Goal: Task Accomplishment & Management: Use online tool/utility

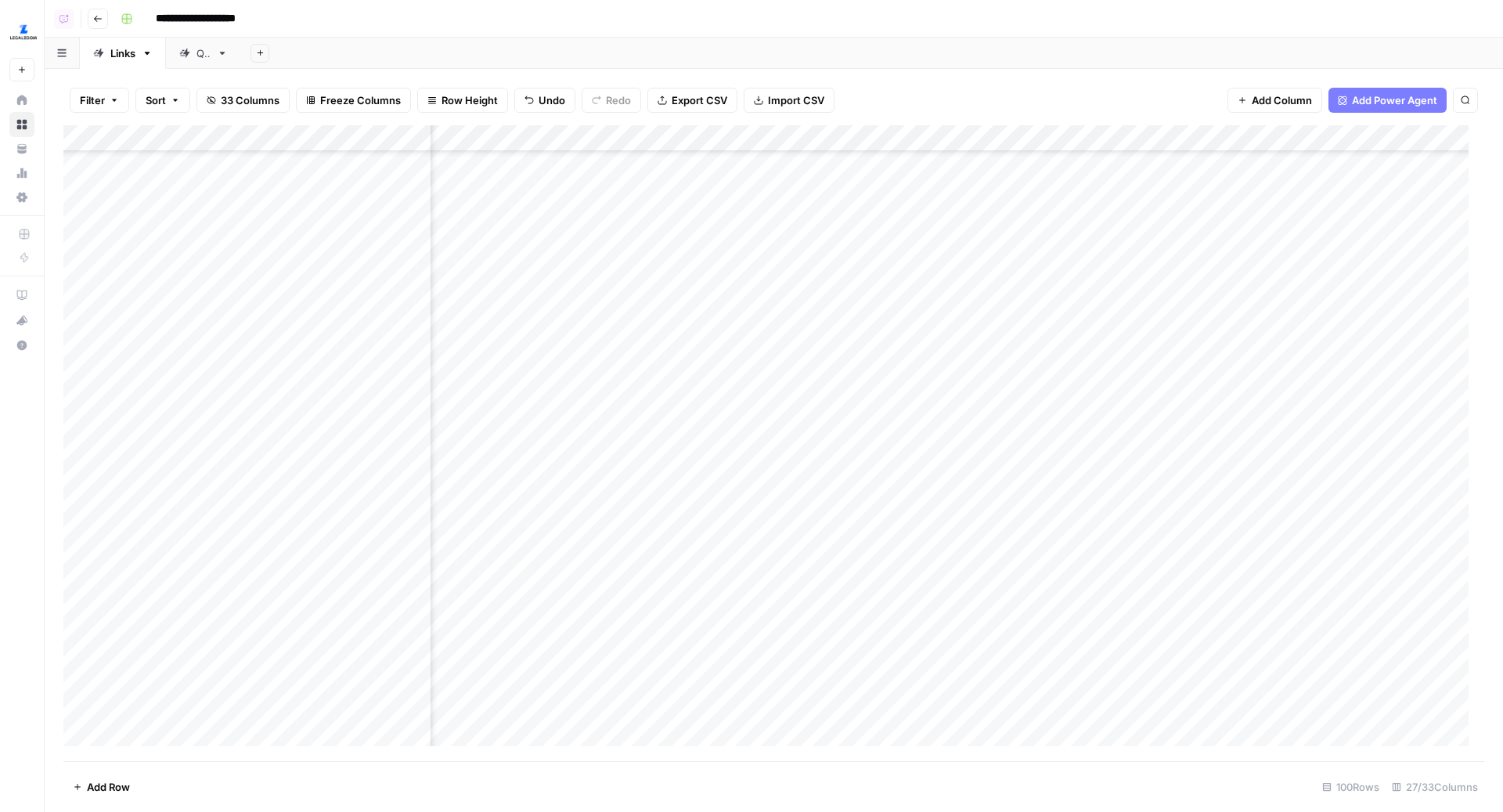
scroll to position [430, 2731]
click at [882, 425] on div "Add Column" at bounding box center [774, 443] width 1421 height 637
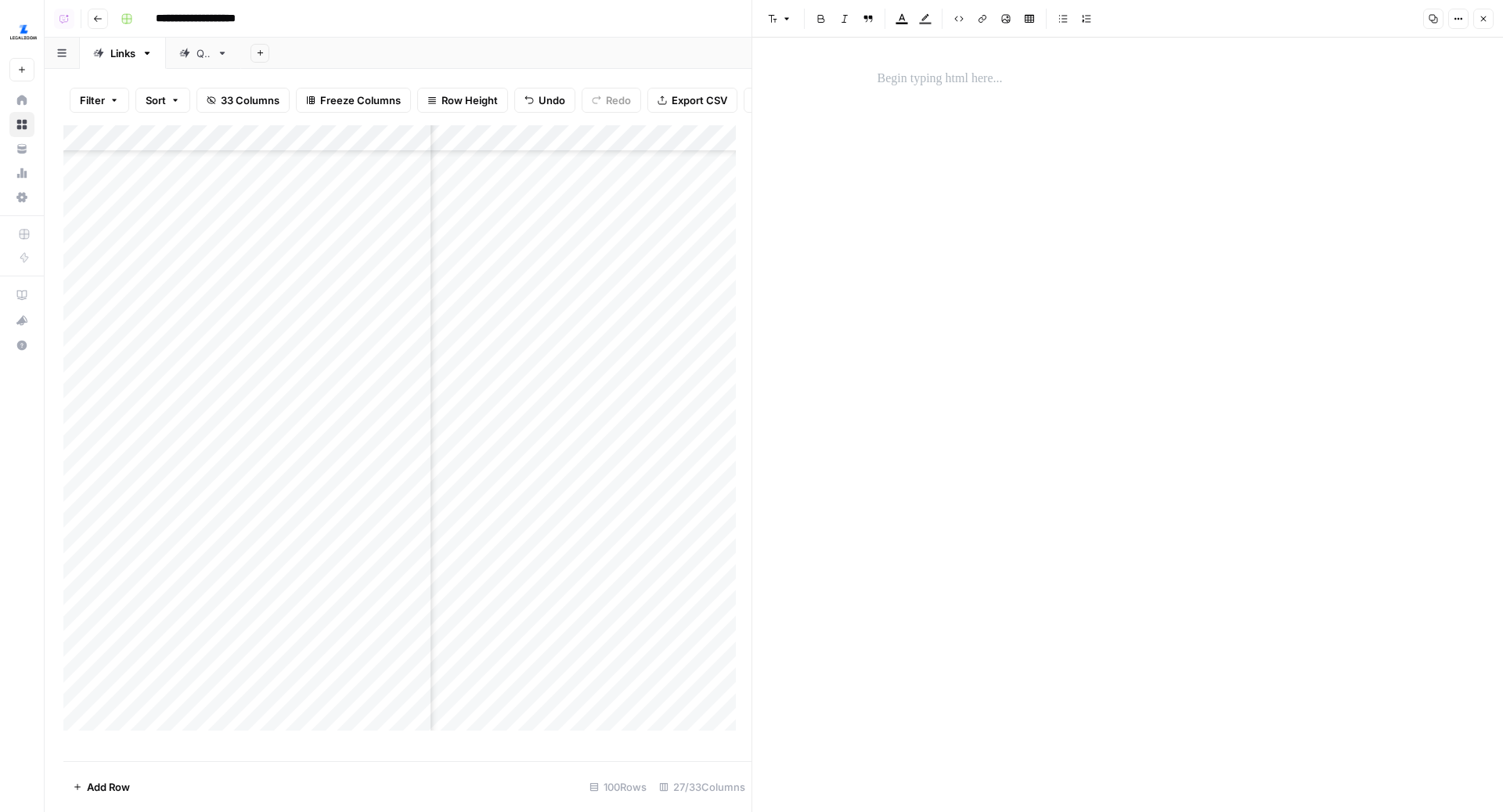
click at [1485, 12] on button "Close" at bounding box center [1484, 19] width 21 height 21
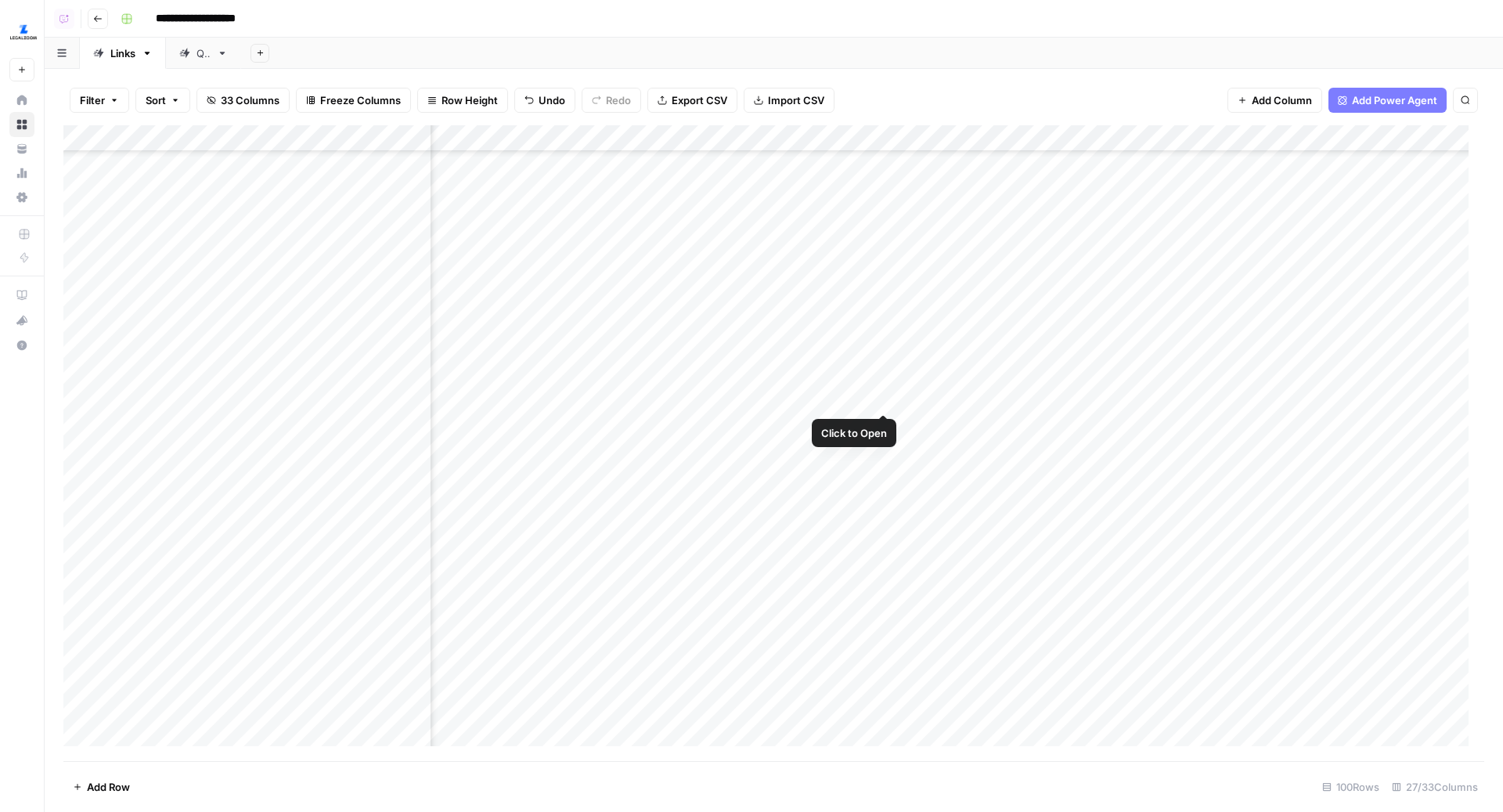
click at [884, 418] on div "Add Column" at bounding box center [774, 443] width 1421 height 637
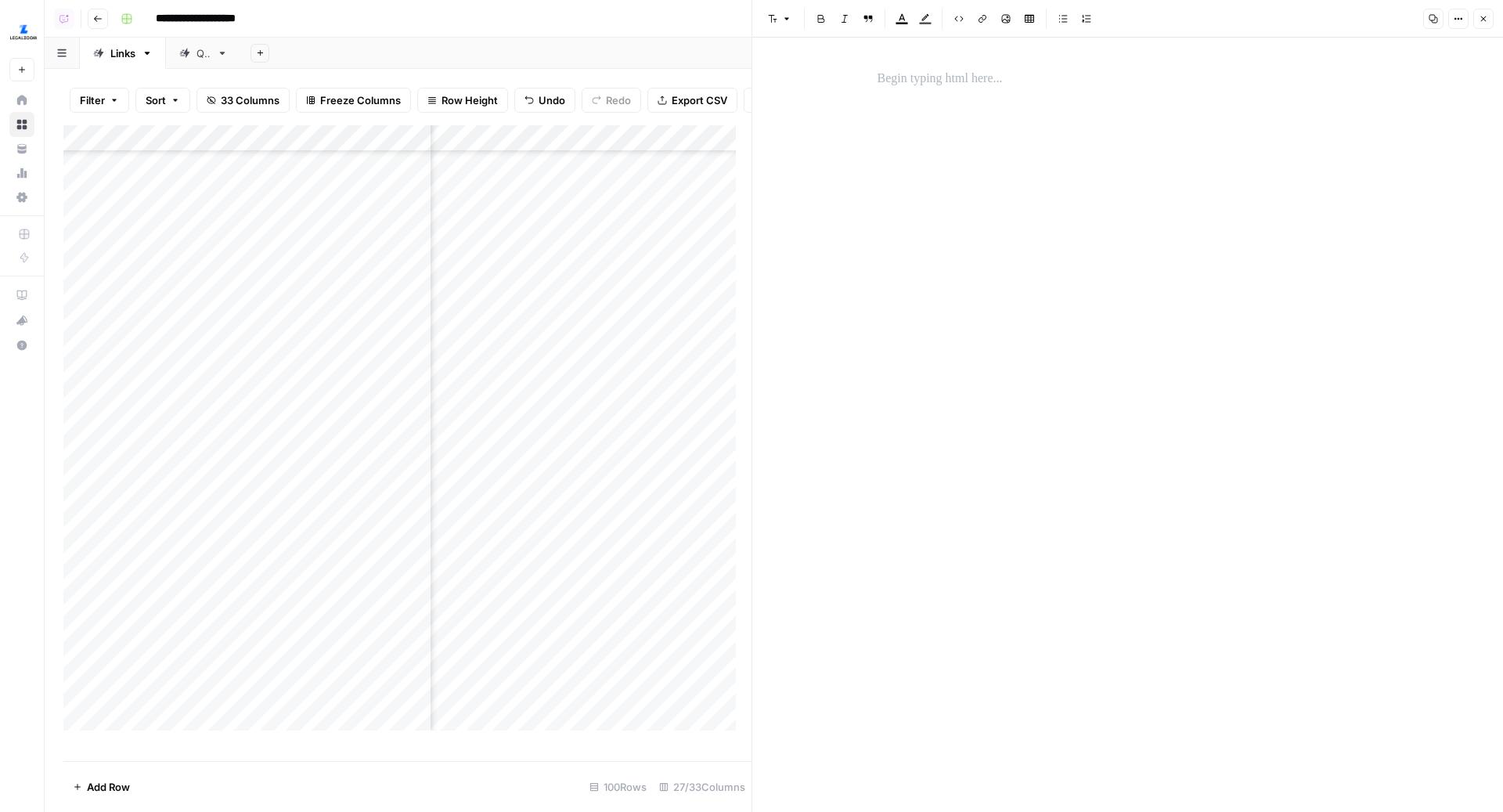
click at [949, 105] on div at bounding box center [1128, 412] width 520 height 699
click at [995, 70] on p at bounding box center [1127, 80] width 501 height 21
click at [1487, 17] on icon "button" at bounding box center [1483, 18] width 9 height 9
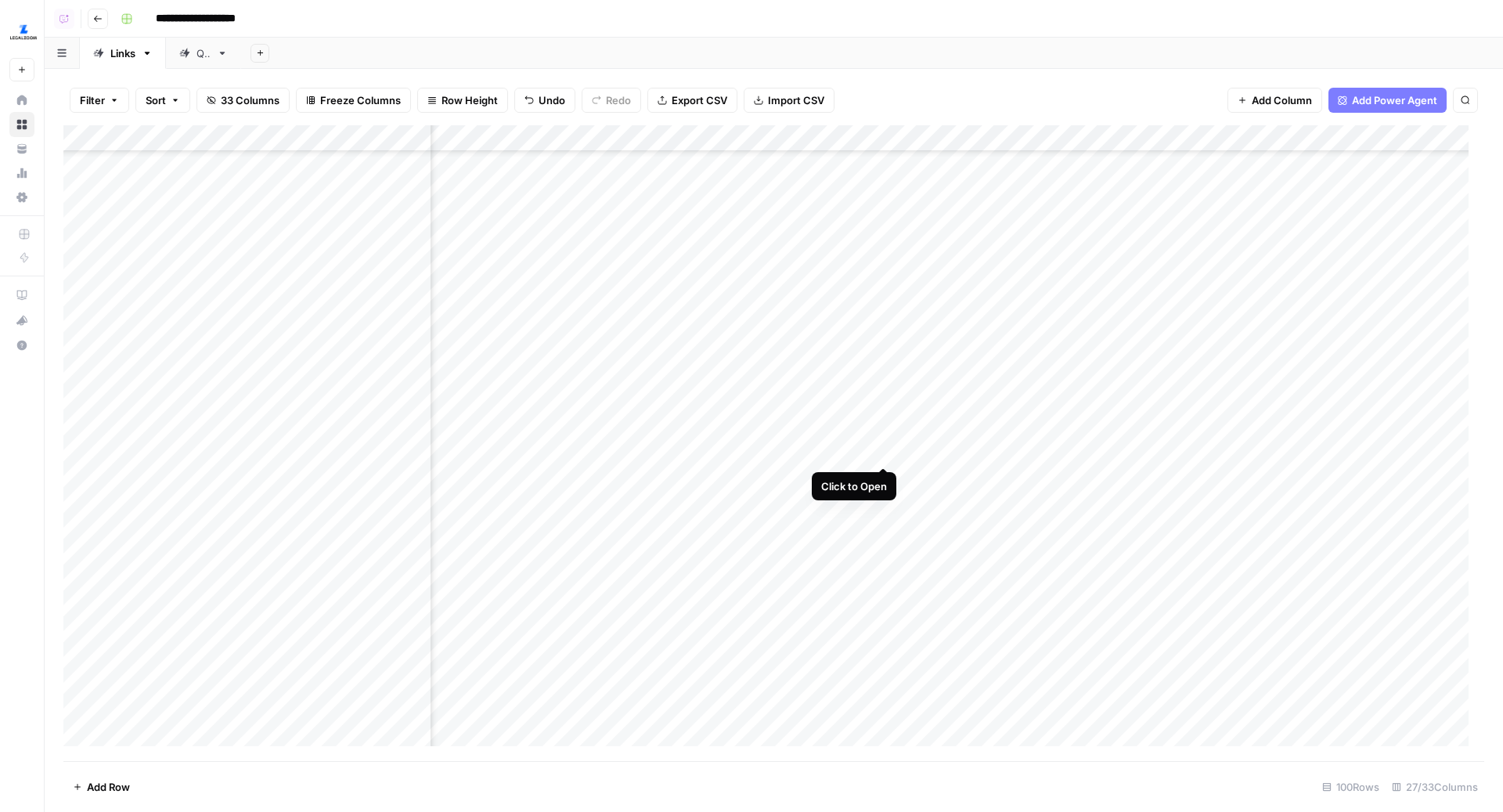
click at [885, 452] on div "Add Column" at bounding box center [774, 443] width 1421 height 637
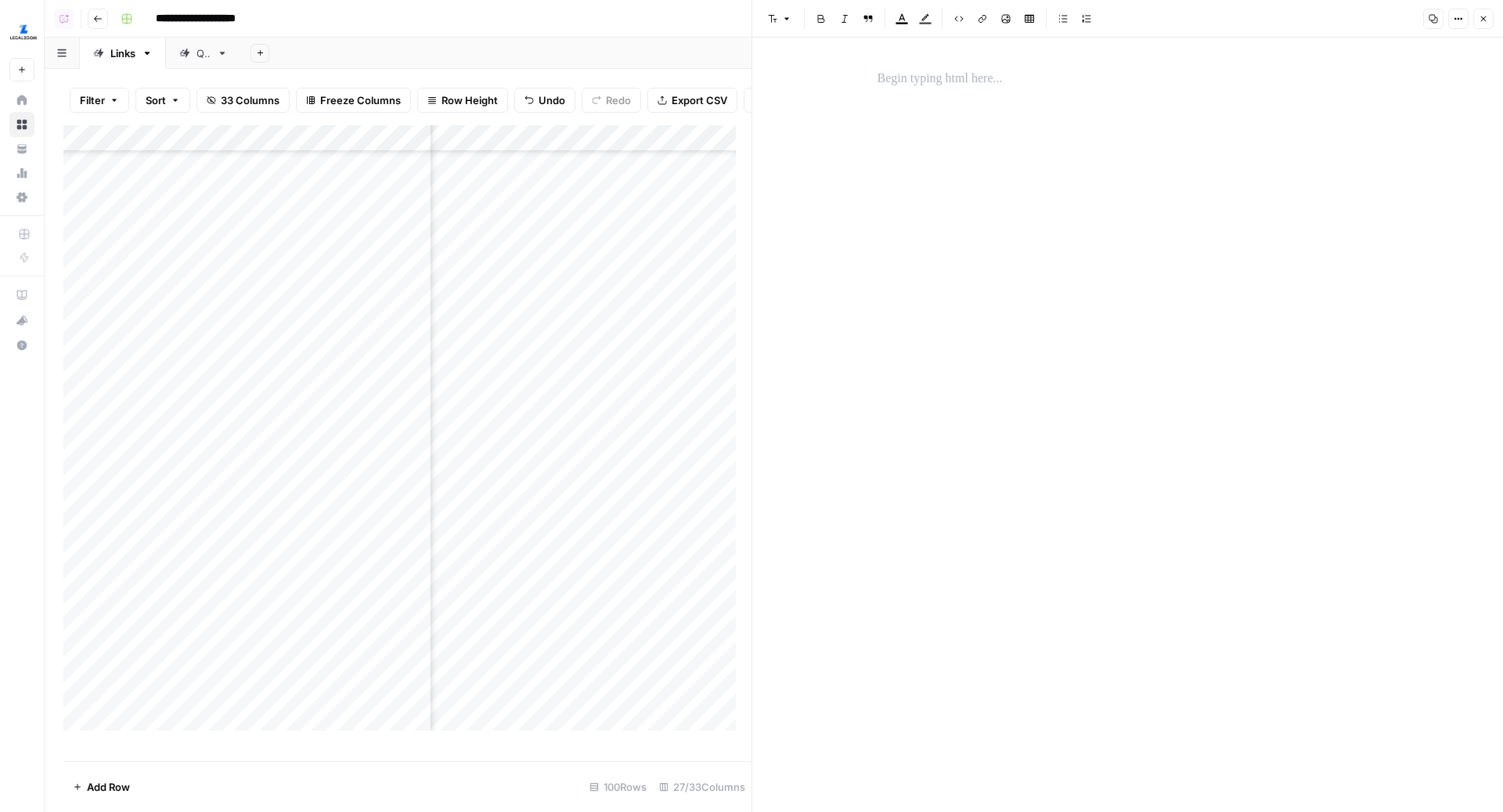
click at [1480, 20] on icon "button" at bounding box center [1483, 18] width 9 height 9
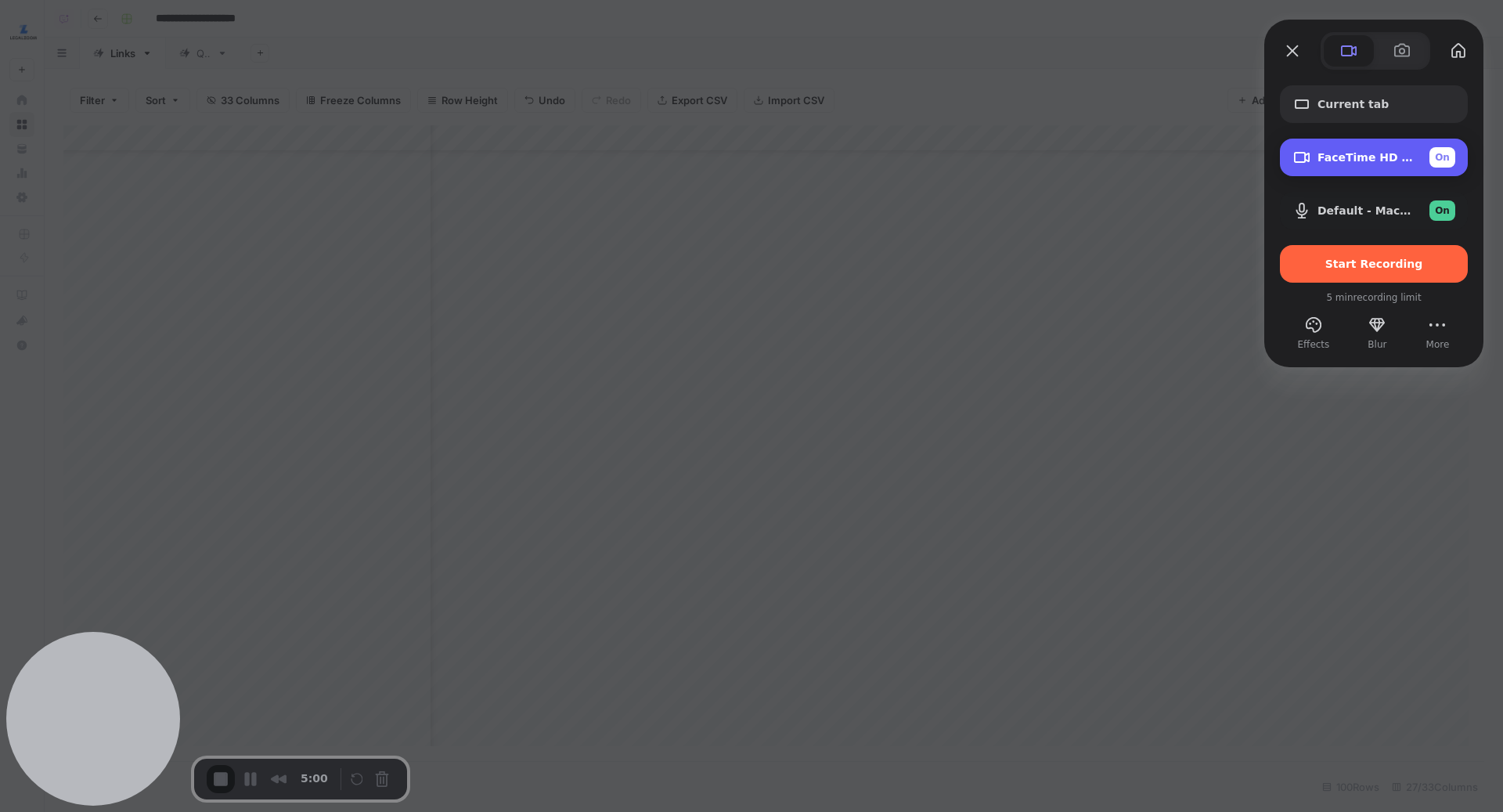
click at [1322, 151] on span "FaceTime HD Camera (1C1C:B782)" at bounding box center [1368, 157] width 99 height 13
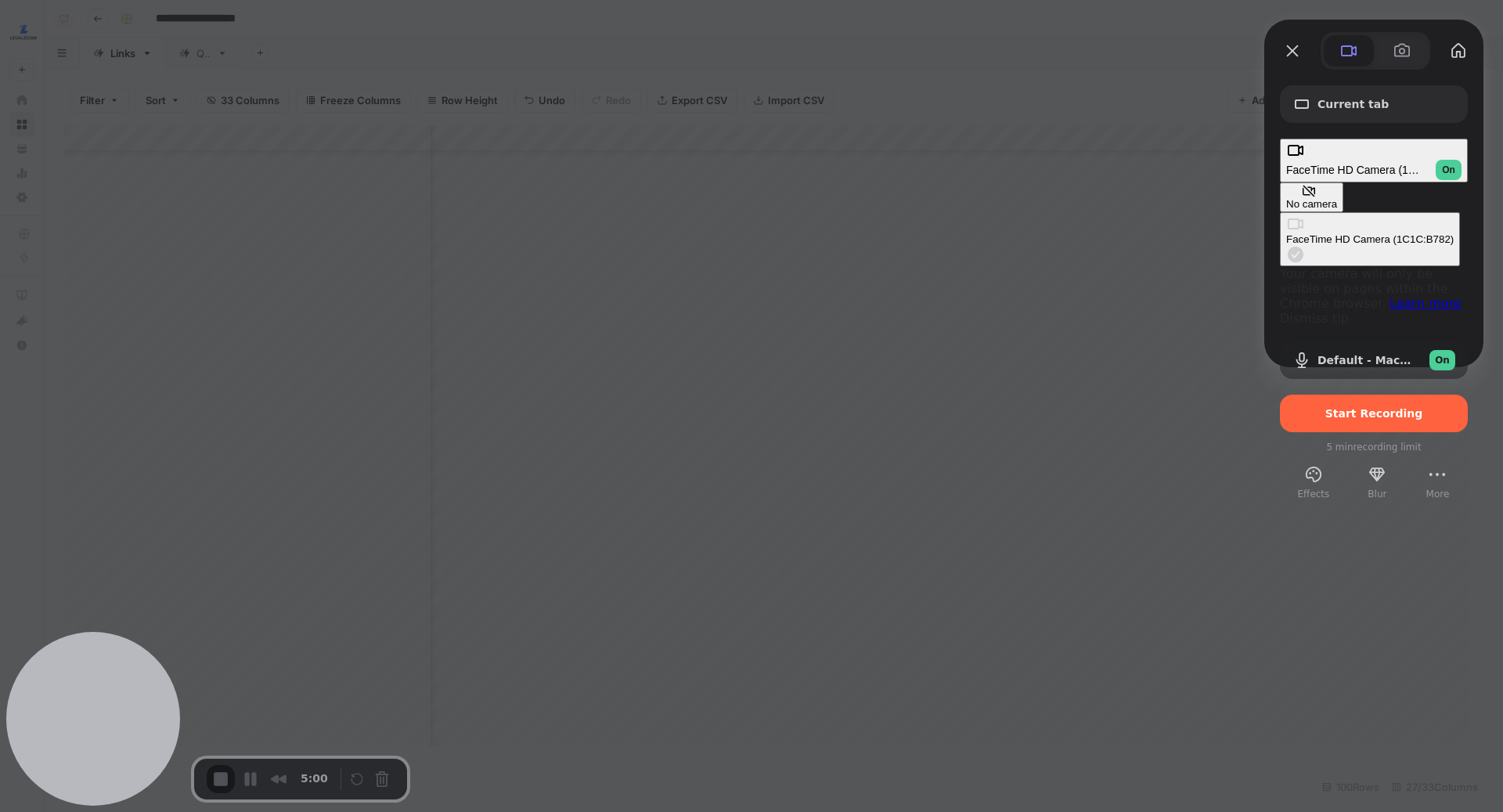
click at [1286, 198] on div "No camera" at bounding box center [1311, 204] width 50 height 12
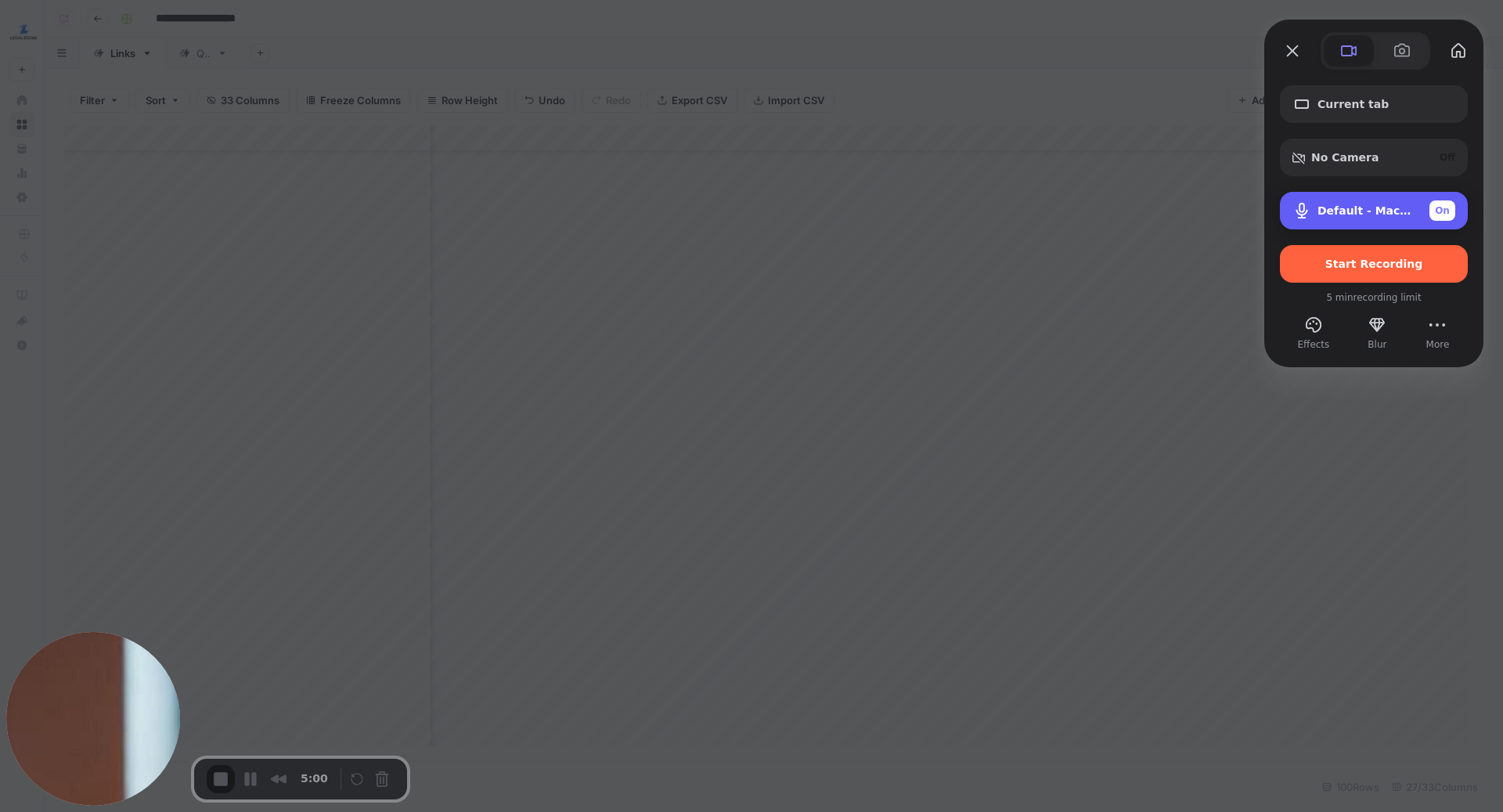
click at [1328, 219] on div "Default - MacBook Pro Microphone (Built-in) On" at bounding box center [1387, 210] width 138 height 21
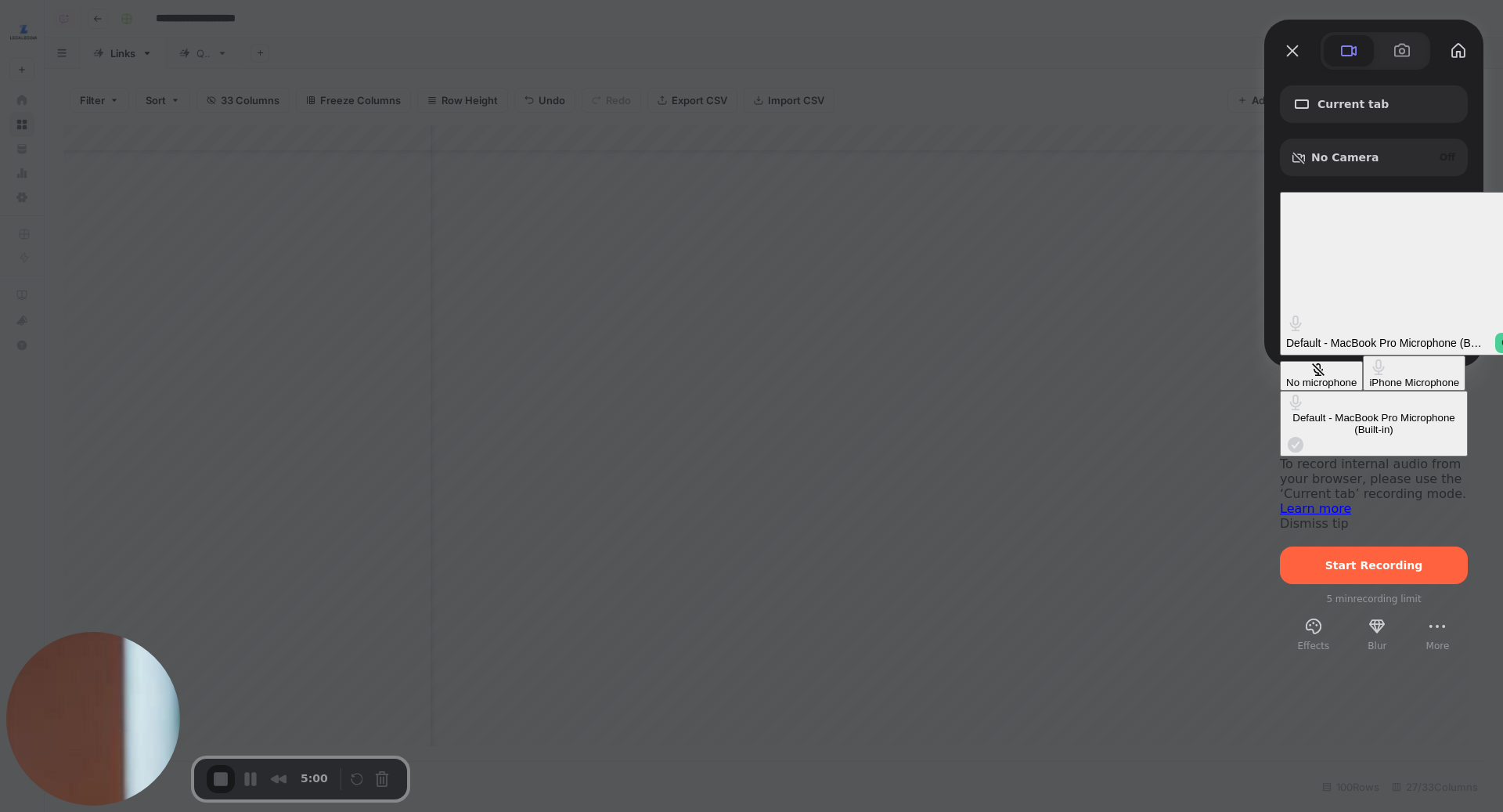
click at [1286, 376] on div "No microphone" at bounding box center [1322, 382] width 70 height 12
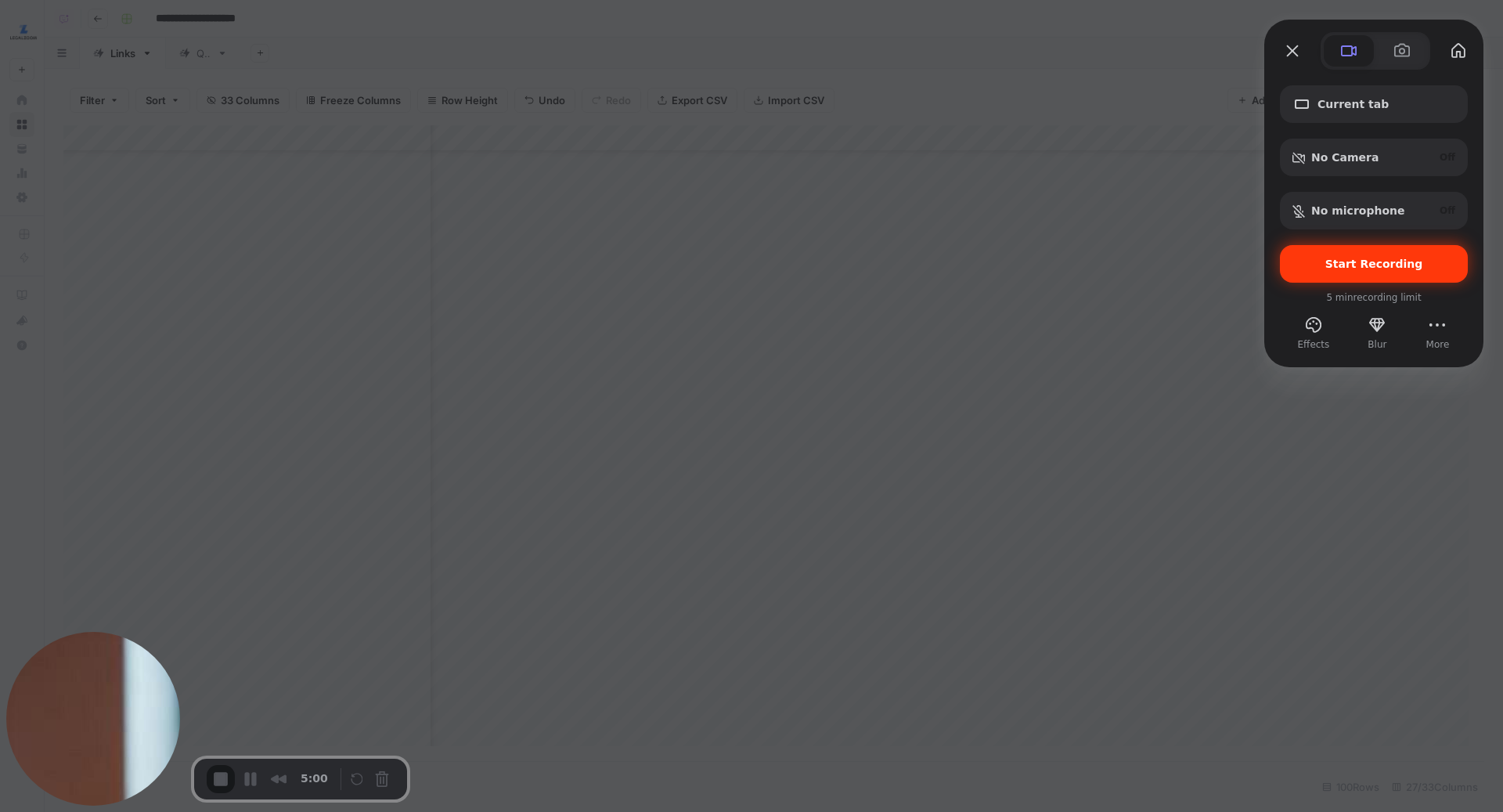
click at [1311, 265] on span "Start Recording" at bounding box center [1374, 264] width 163 height 13
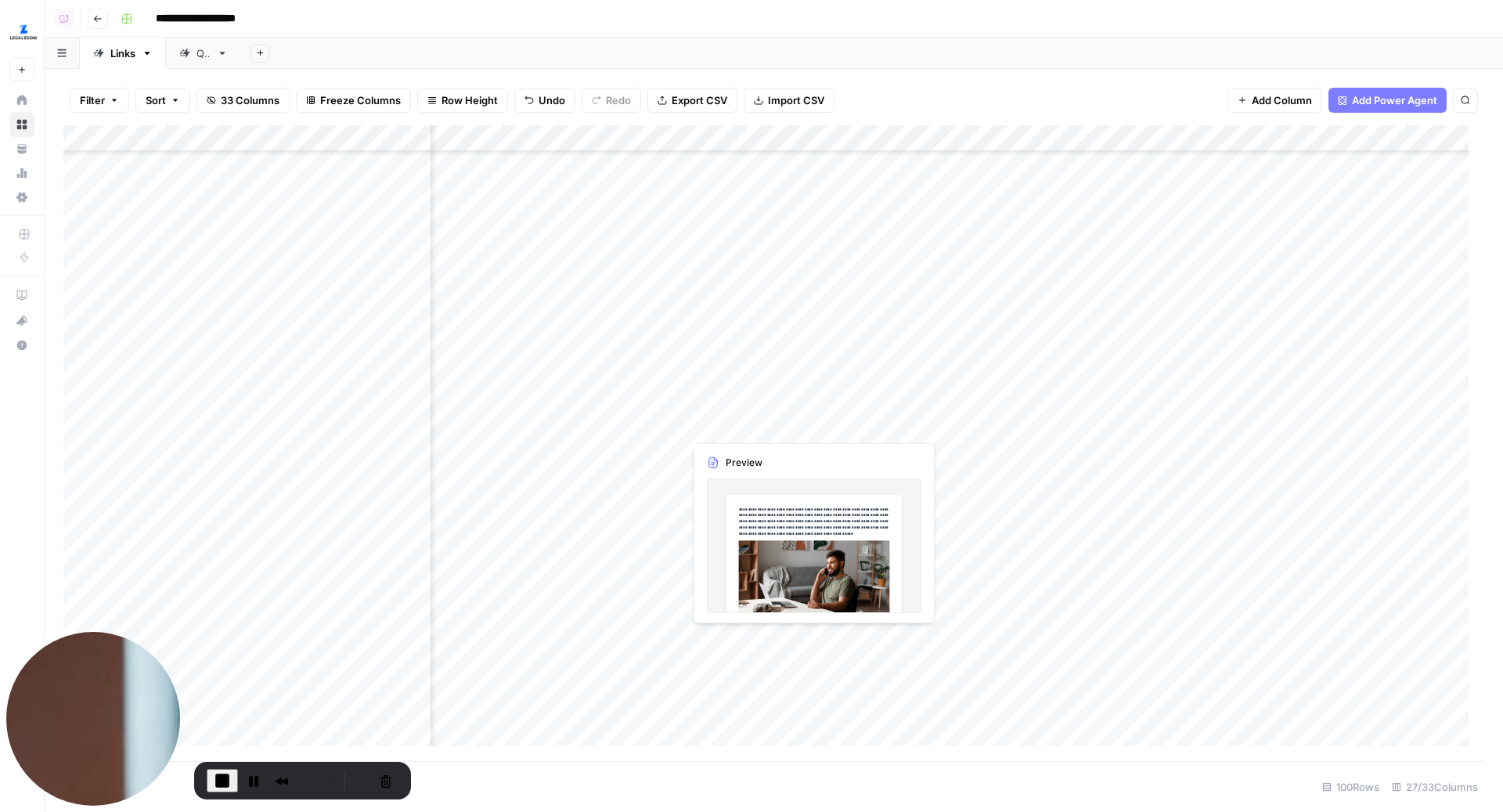
click at [885, 425] on div "Add Column" at bounding box center [774, 443] width 1421 height 637
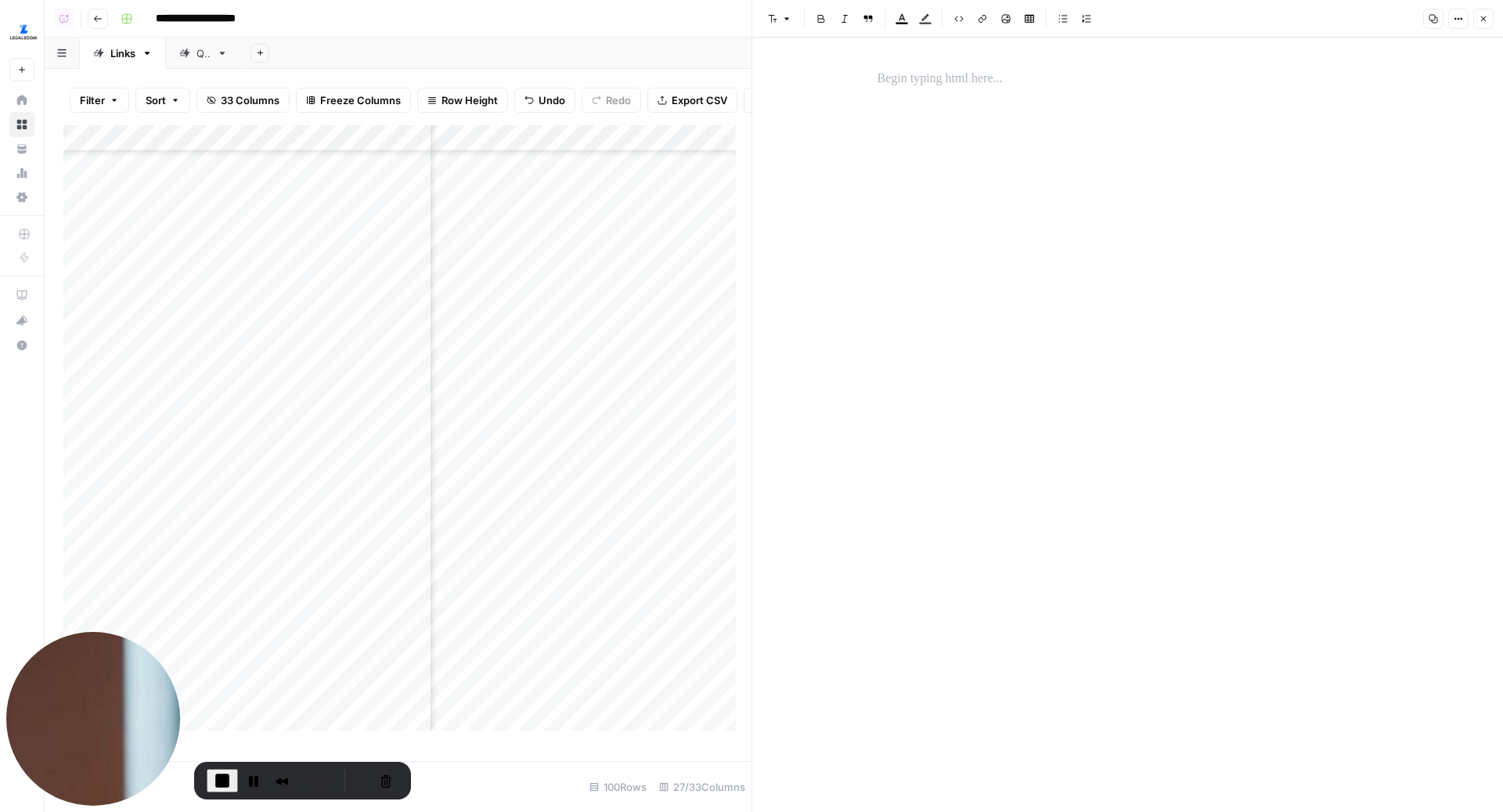
click at [963, 53] on div at bounding box center [1128, 424] width 520 height 774
click at [940, 77] on p at bounding box center [1127, 80] width 501 height 21
click at [1483, 17] on icon "button" at bounding box center [1483, 18] width 9 height 9
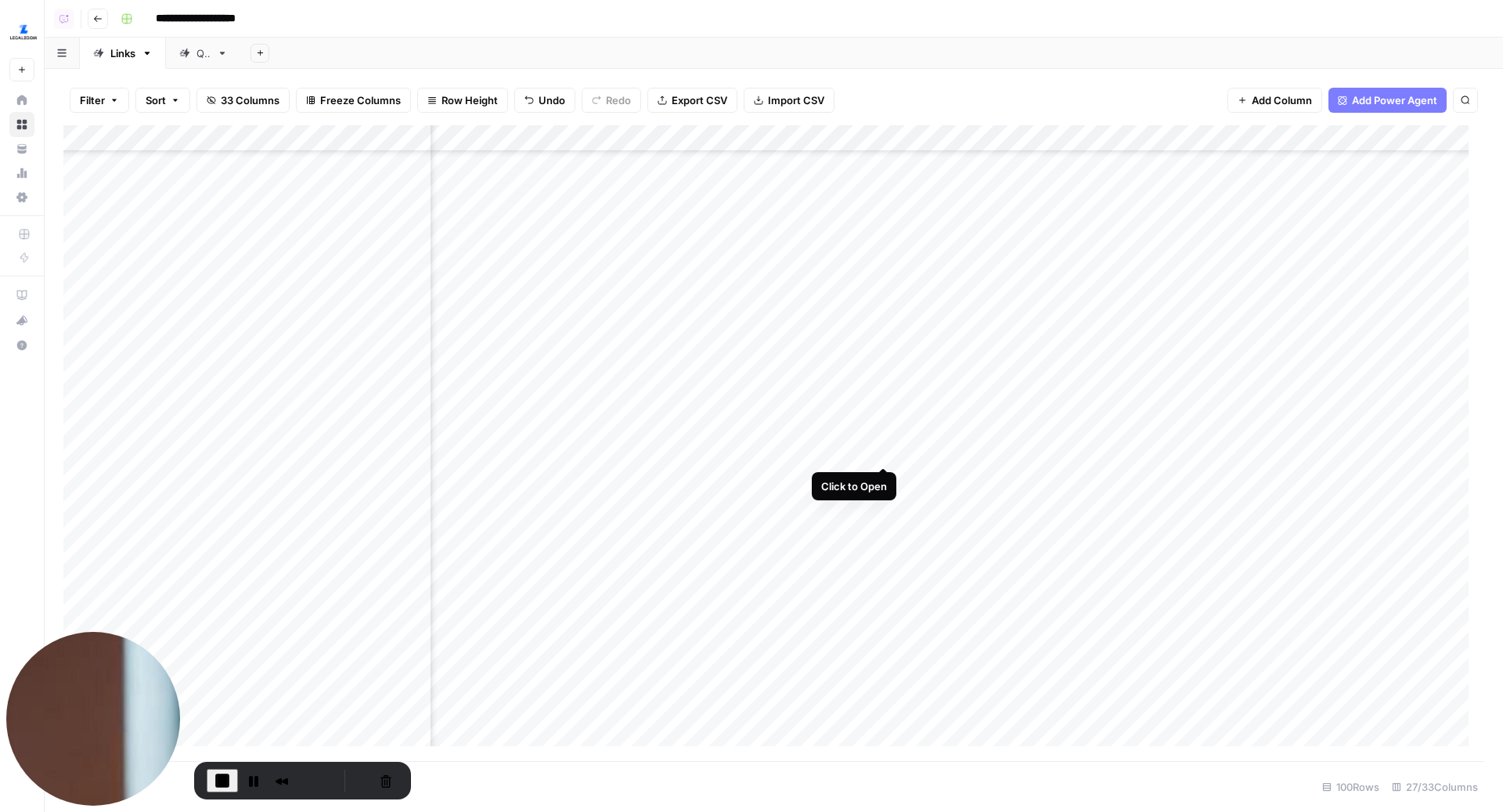
click at [887, 448] on div "Add Column" at bounding box center [774, 443] width 1421 height 637
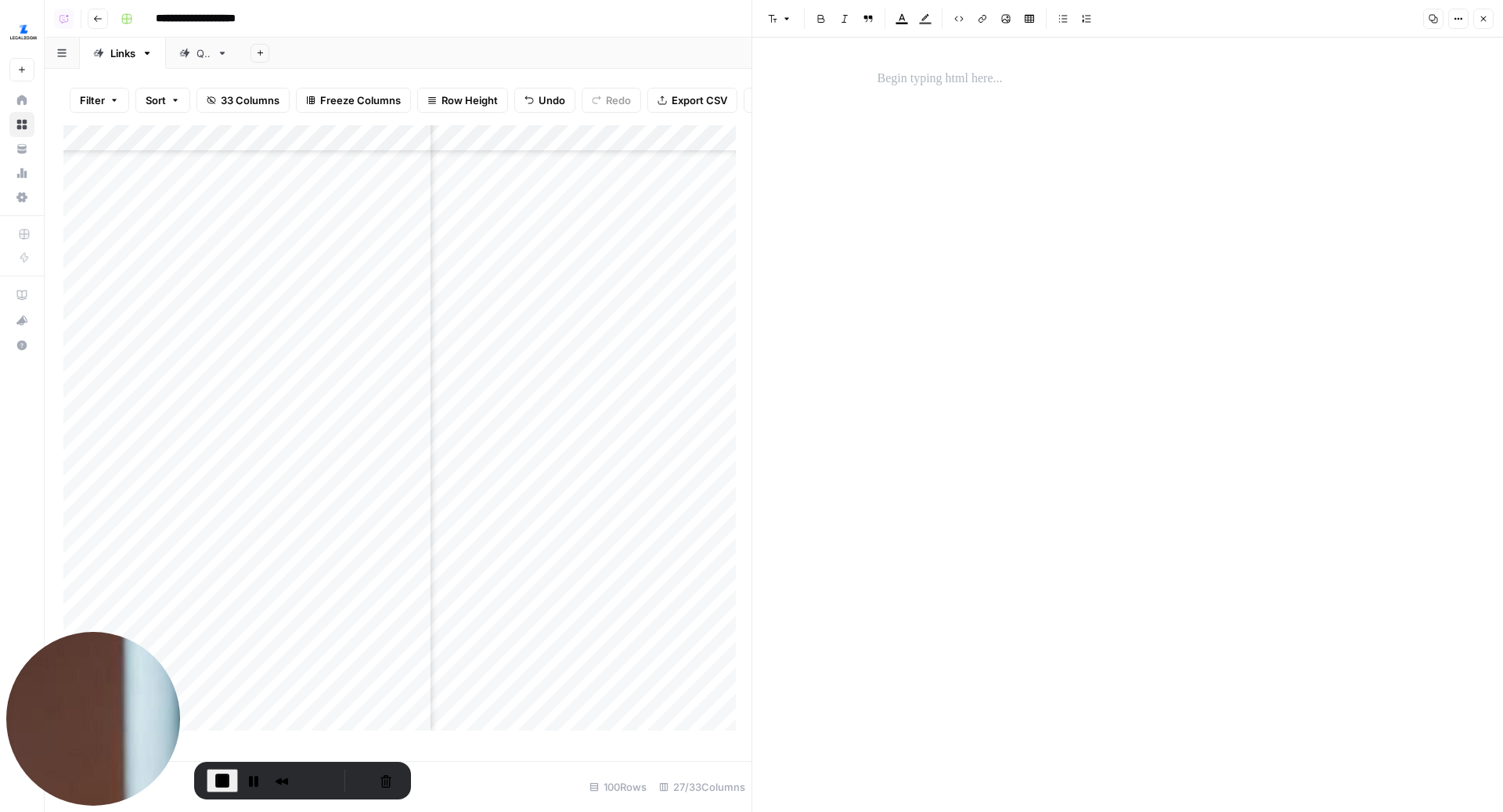
click at [1014, 90] on div at bounding box center [1128, 79] width 520 height 33
click at [1491, 19] on button "Close" at bounding box center [1484, 19] width 21 height 21
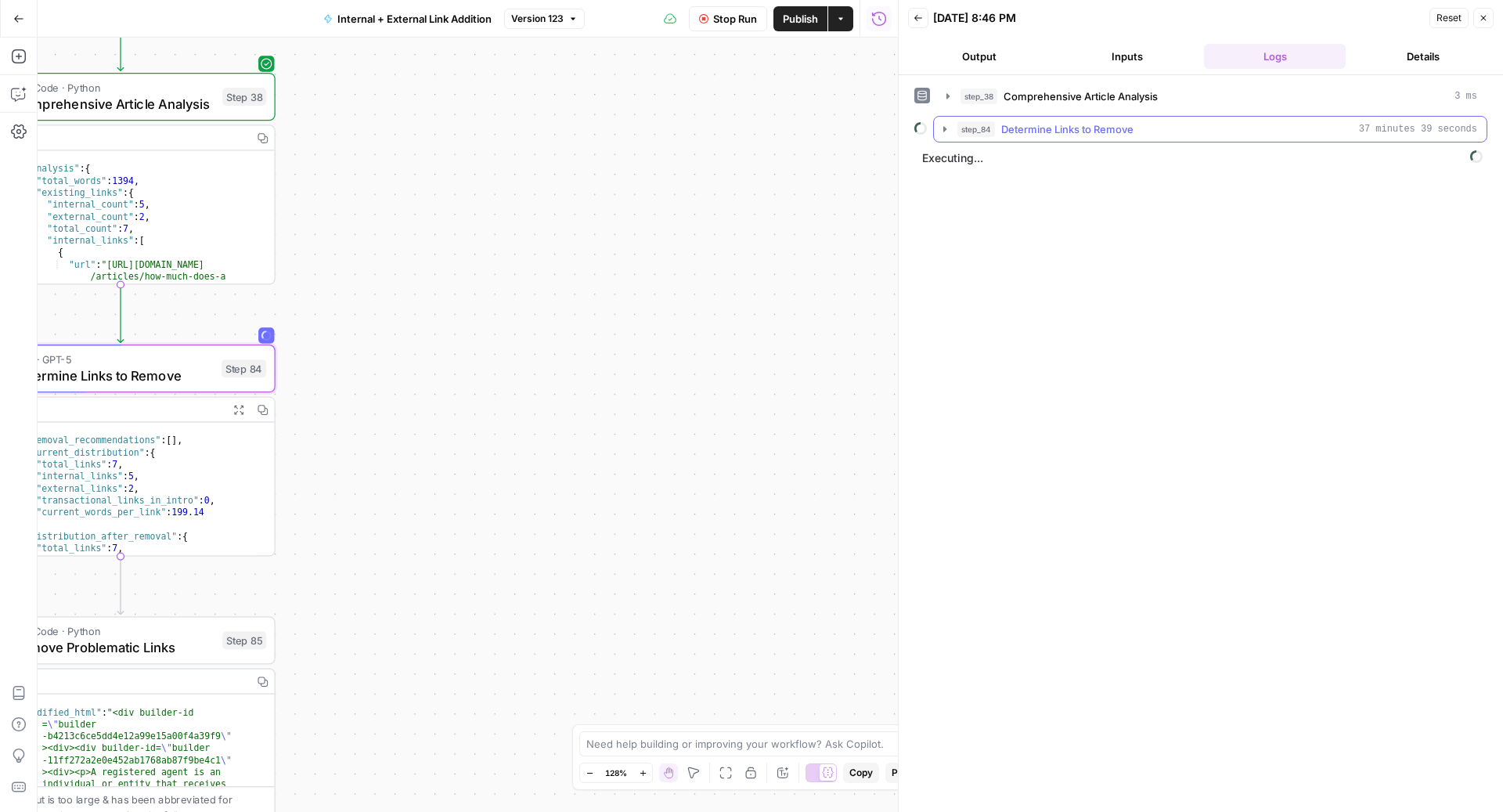
click at [1005, 140] on div "step_84 Determine Links to Remove 37 minutes 39 seconds" at bounding box center [1210, 128] width 555 height 27
click at [970, 117] on button "step_84 Determine Links to Remove 37 minutes 39 seconds" at bounding box center [1210, 128] width 553 height 25
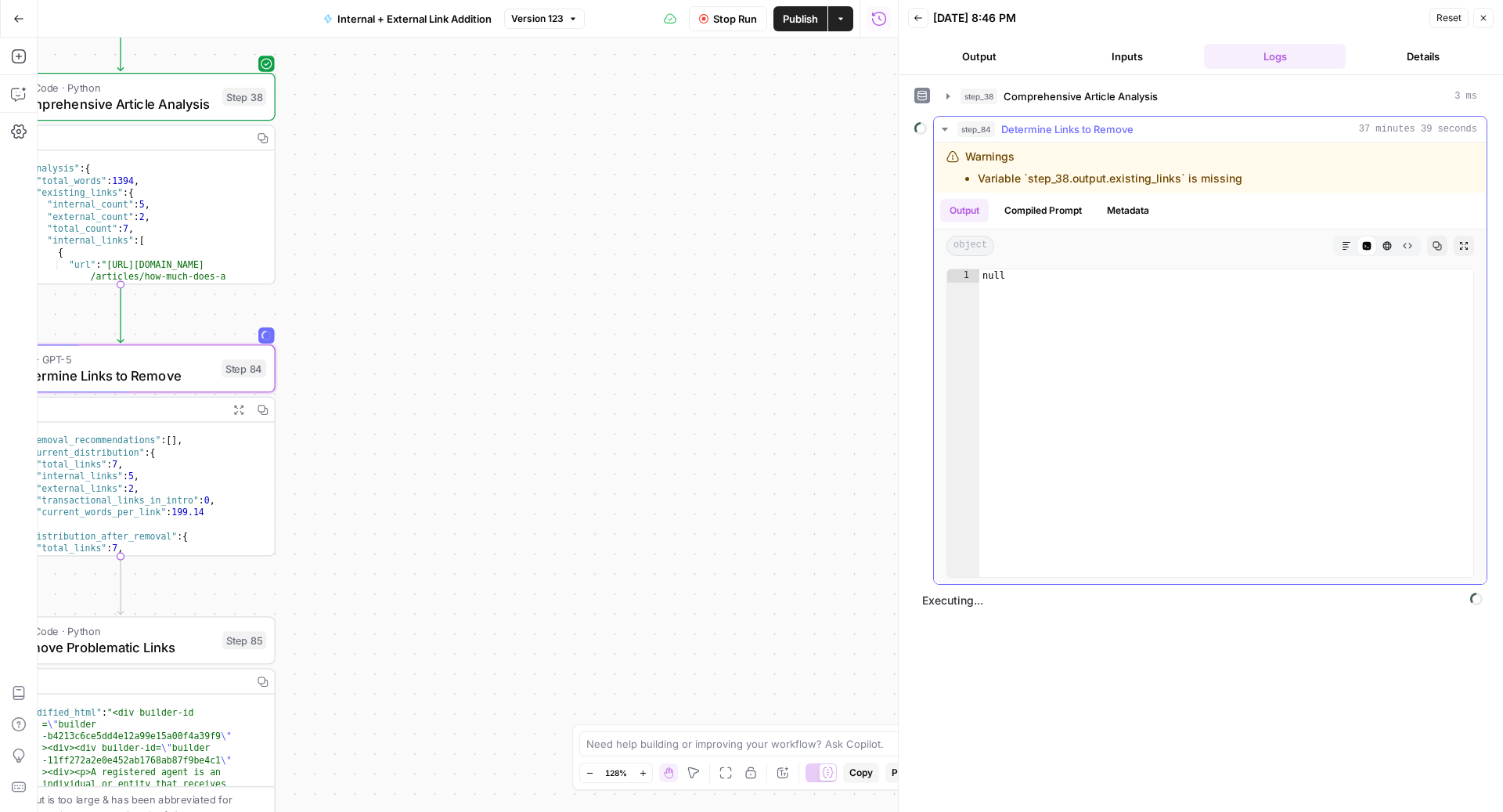
click at [970, 117] on button "step_84 Determine Links to Remove 37 minutes 39 seconds" at bounding box center [1210, 128] width 553 height 25
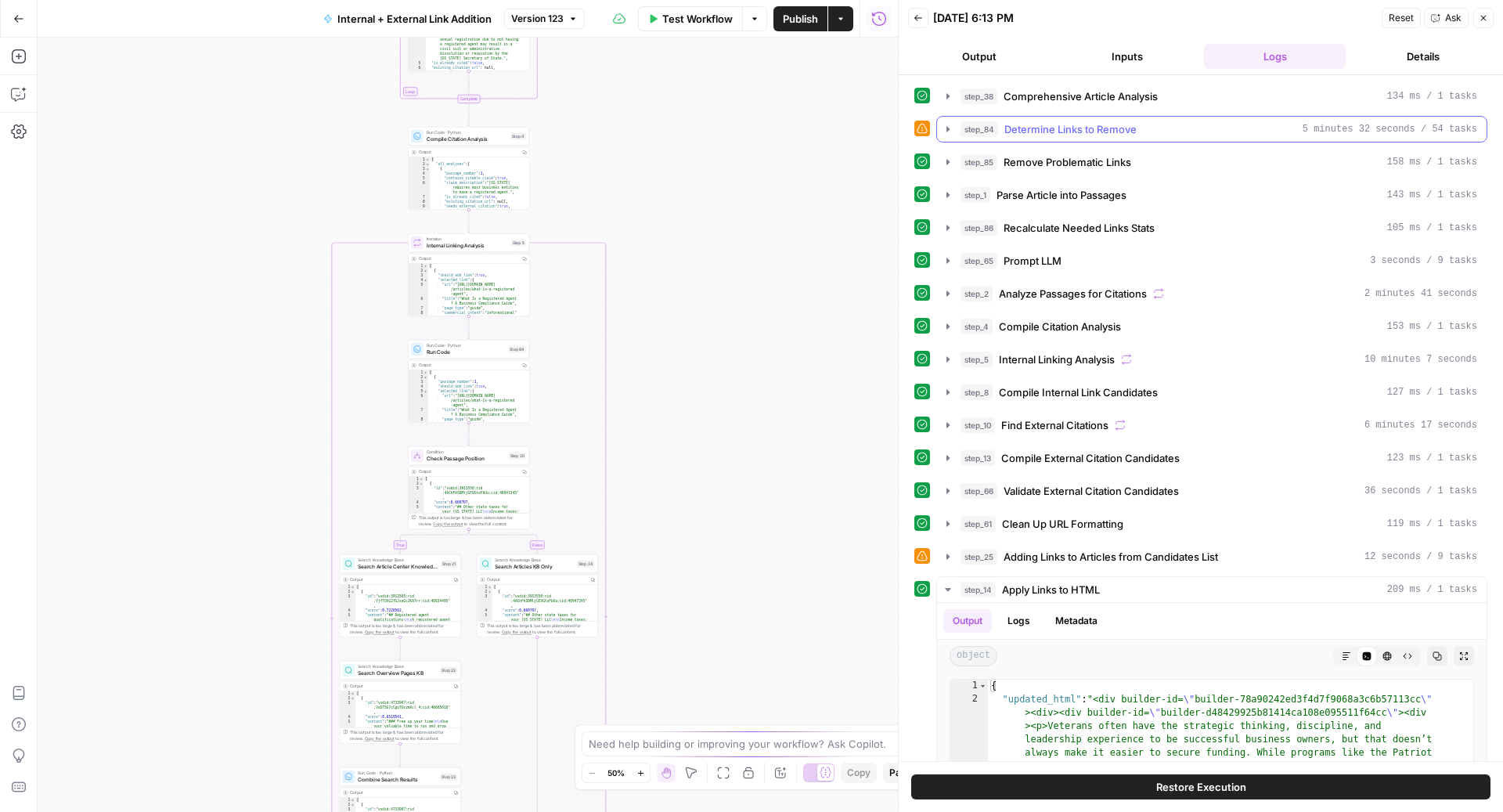
click at [1005, 133] on span "Determine Links to Remove" at bounding box center [1071, 129] width 133 height 15
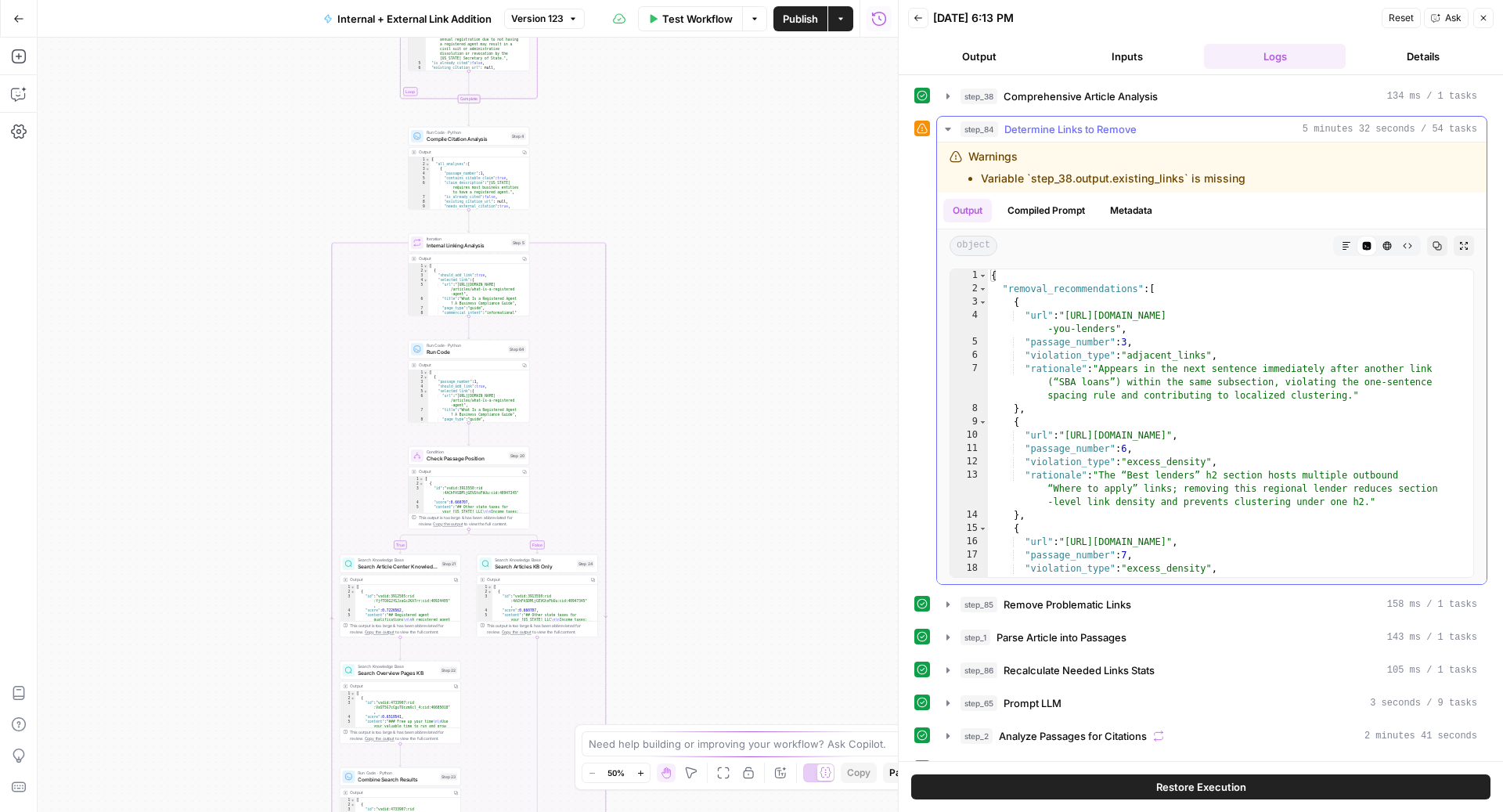
click at [1005, 133] on span "Determine Links to Remove" at bounding box center [1071, 129] width 133 height 15
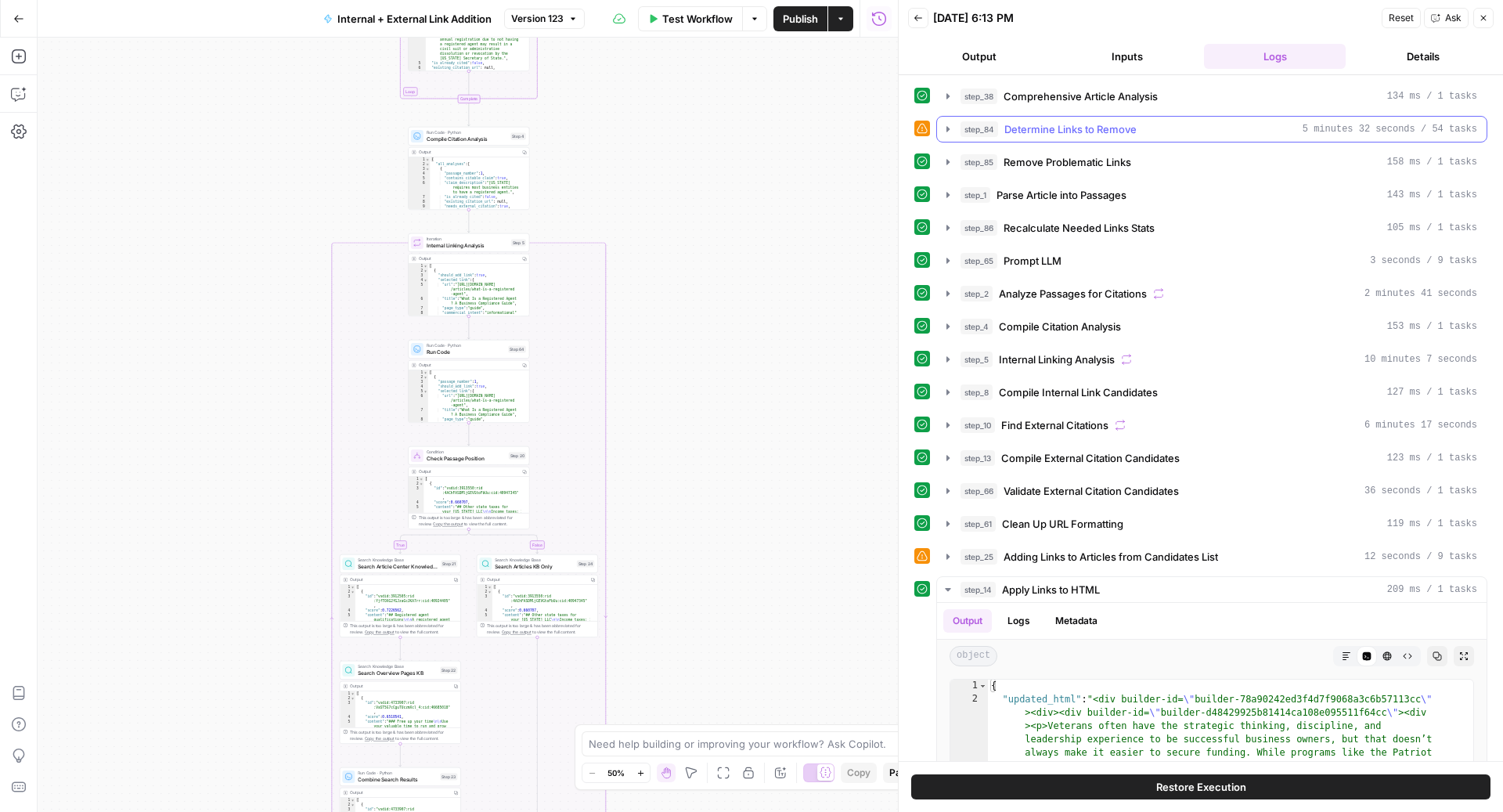
click at [1005, 133] on span "Determine Links to Remove" at bounding box center [1071, 129] width 133 height 15
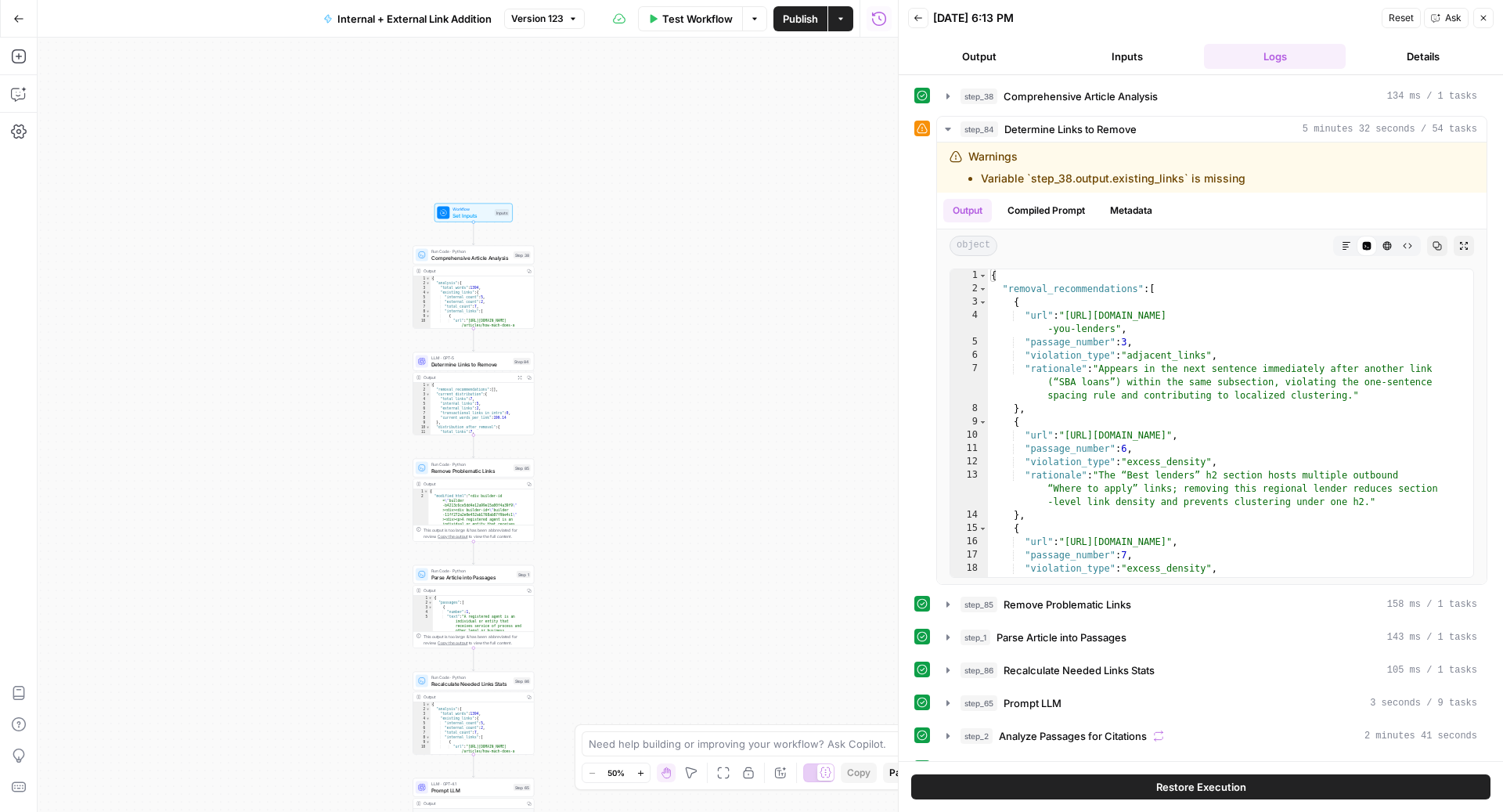
click at [518, 31] on div "Internal + External Link Addition Version 123" at bounding box center [449, 18] width 271 height 25
click at [526, 27] on button "Version 123" at bounding box center [544, 19] width 80 height 21
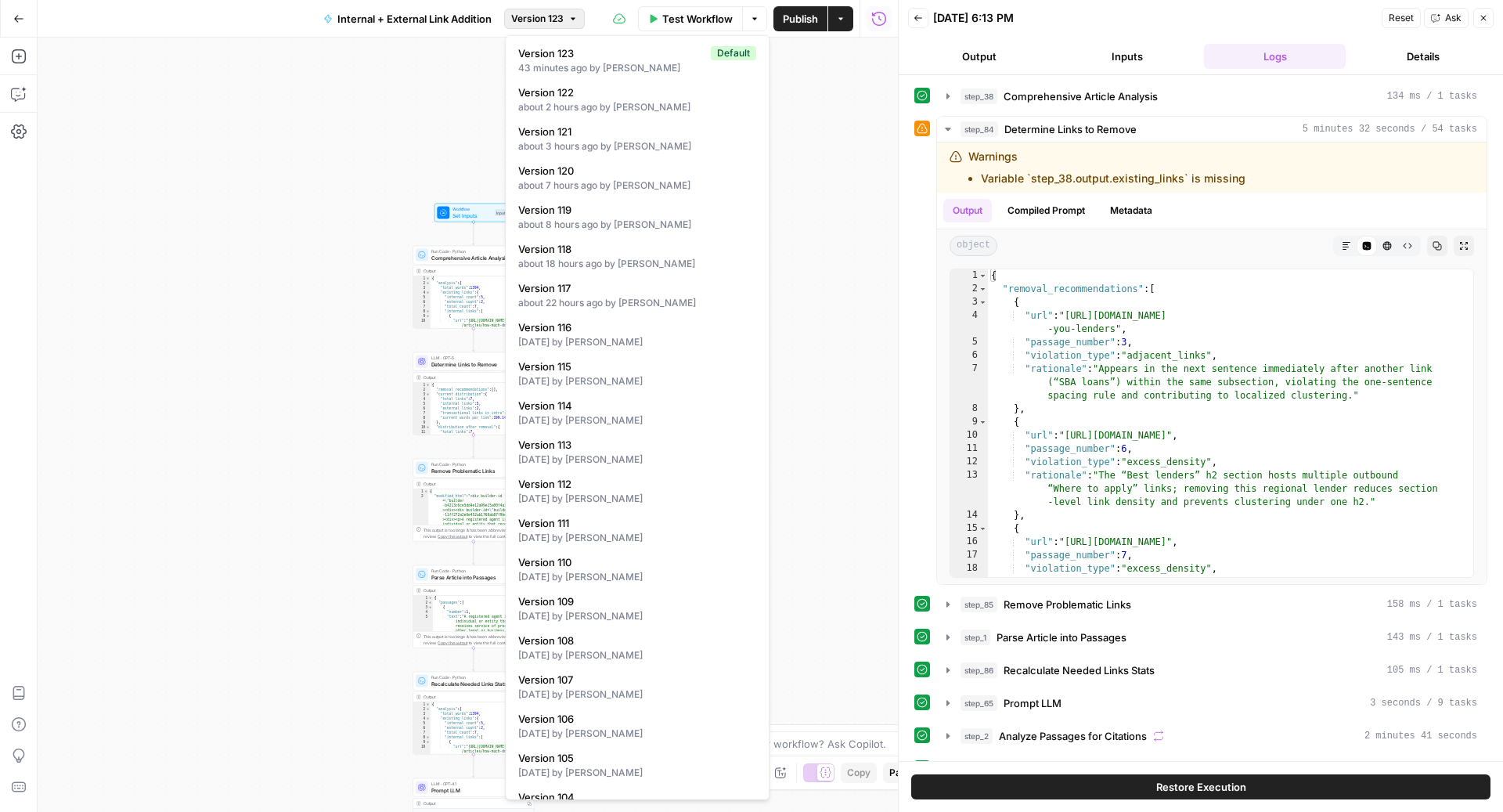
click at [526, 27] on button "Version 123" at bounding box center [544, 19] width 80 height 21
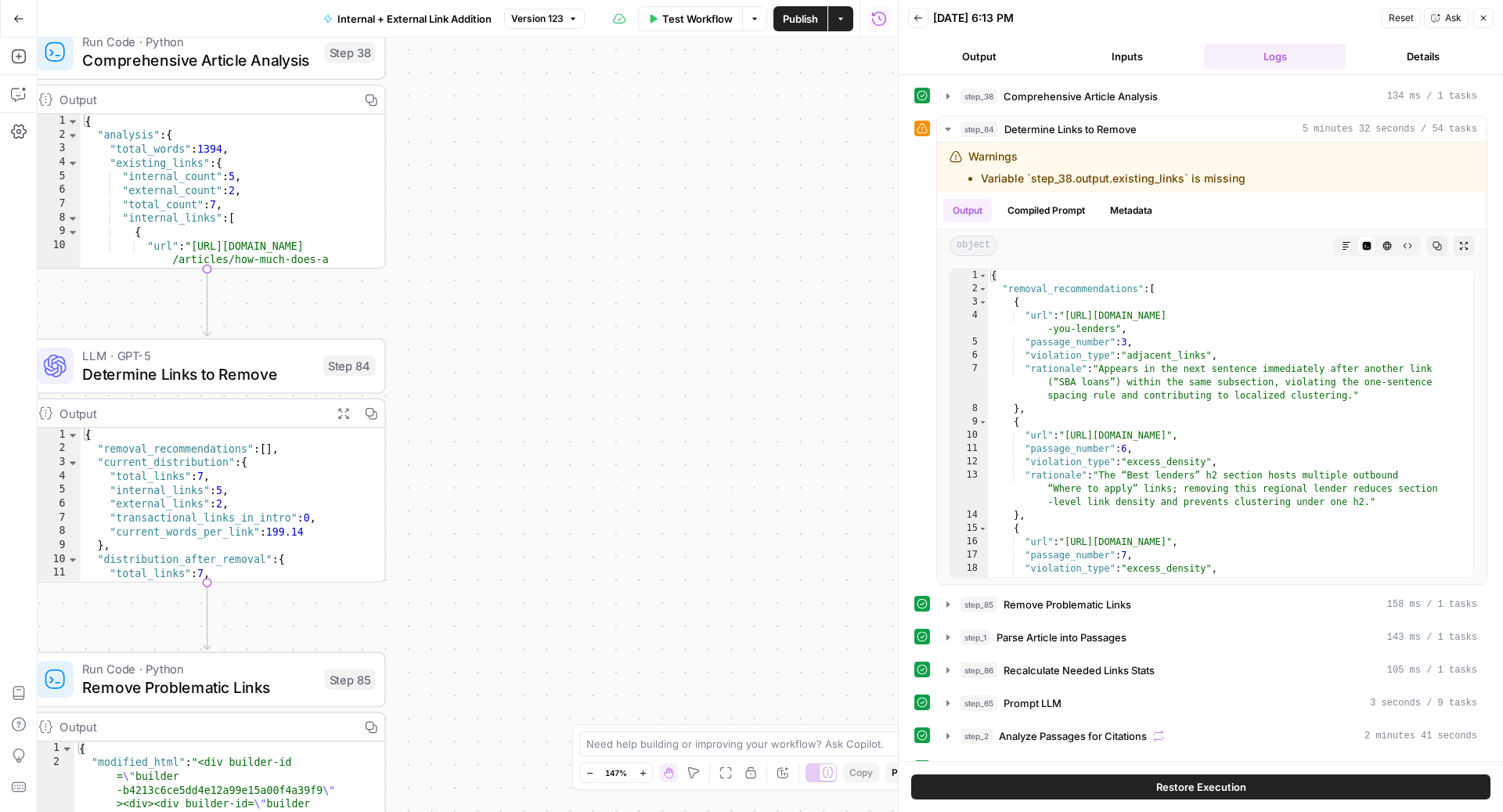
click at [698, 365] on div "true false Workflow Set Inputs Inputs Run Code · Python Comprehensive Article A…" at bounding box center [467, 424] width 860 height 774
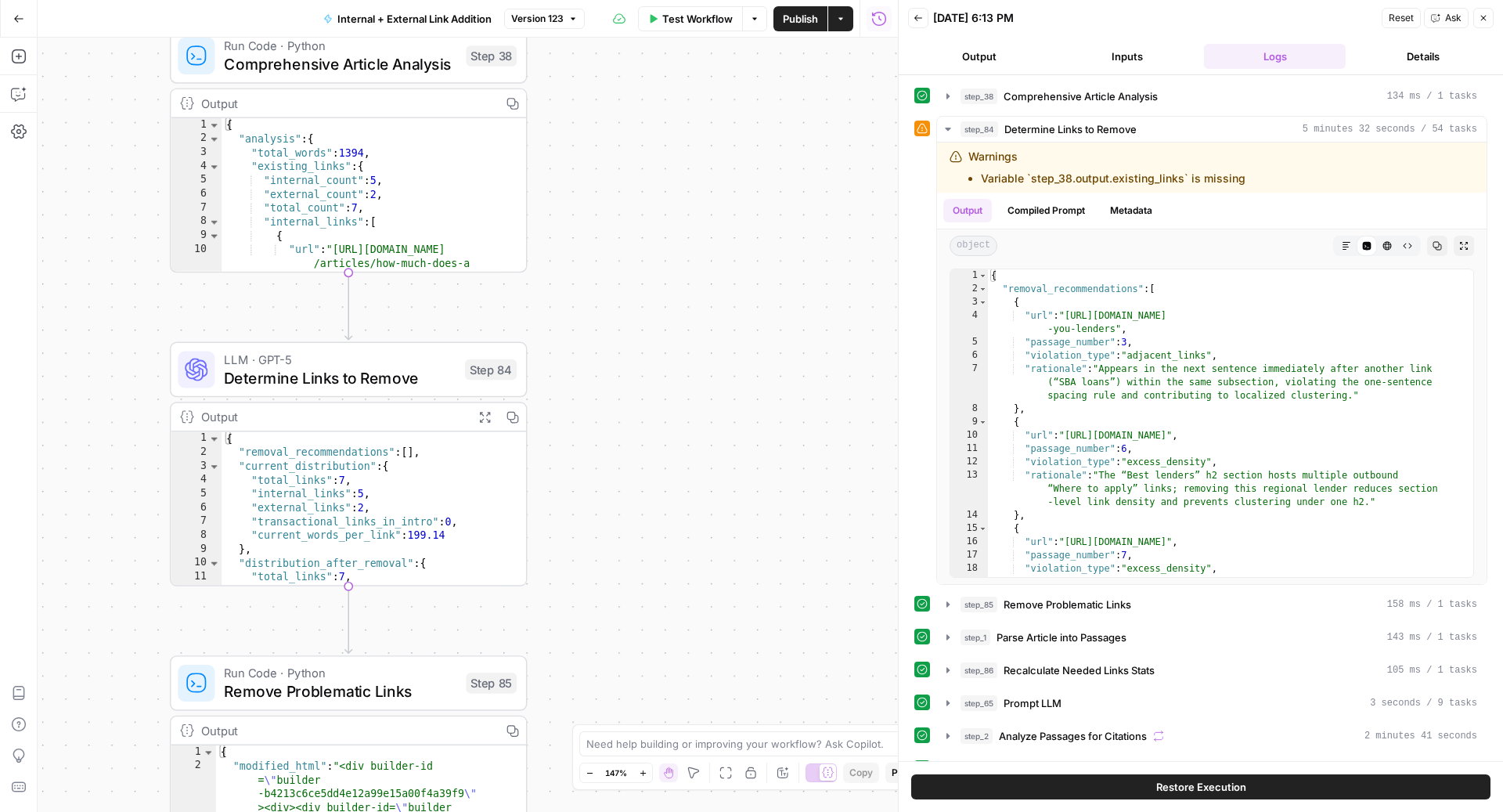
click at [435, 716] on div "Output Copy" at bounding box center [348, 731] width 355 height 29
click at [431, 431] on div "{ "removal_recommendations" : [ ] , "current_distribution" : { "total_links" : …" at bounding box center [363, 522] width 282 height 182
type textarea "* *"
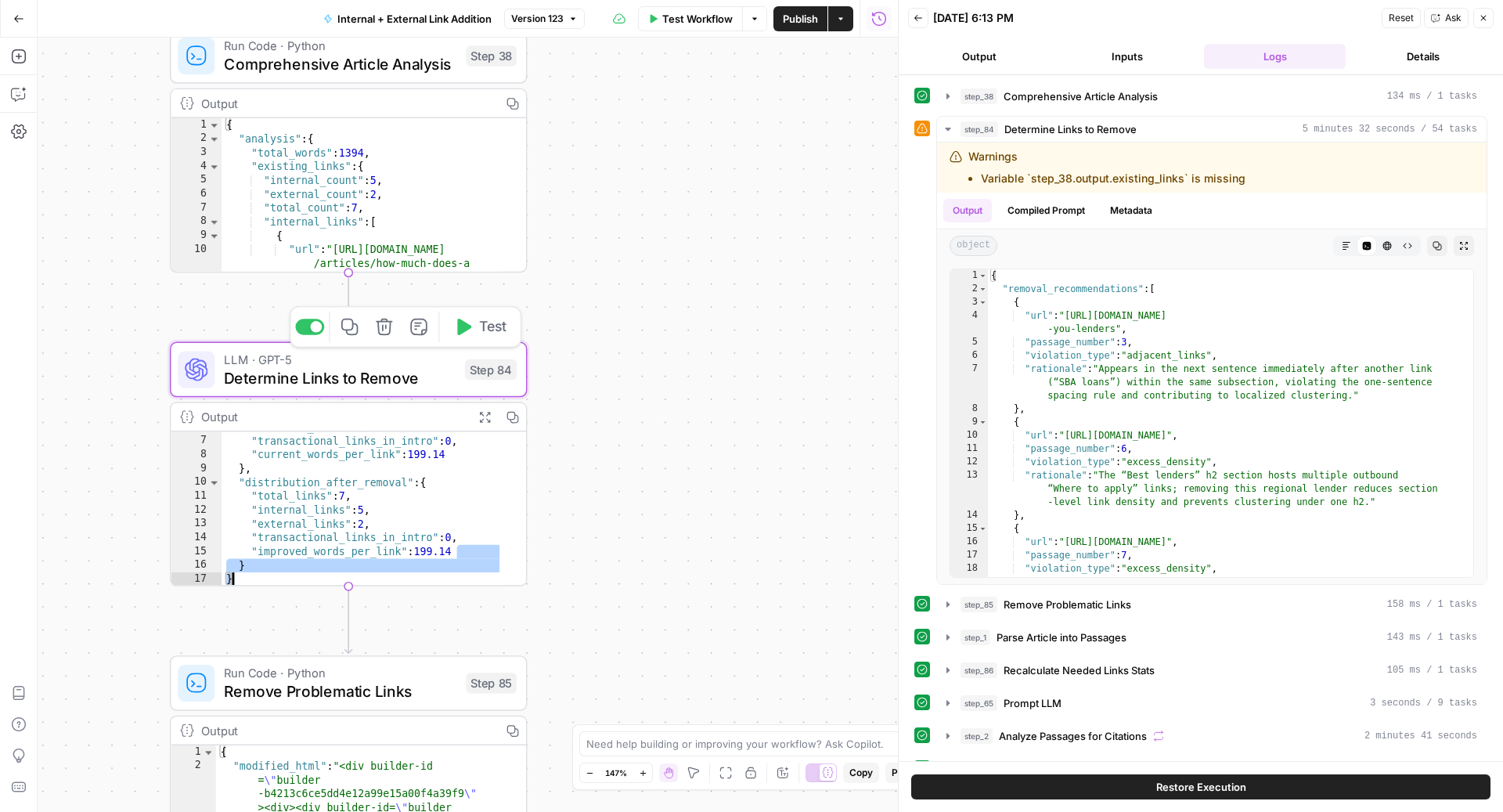
click at [484, 335] on span "Test" at bounding box center [493, 327] width 27 height 21
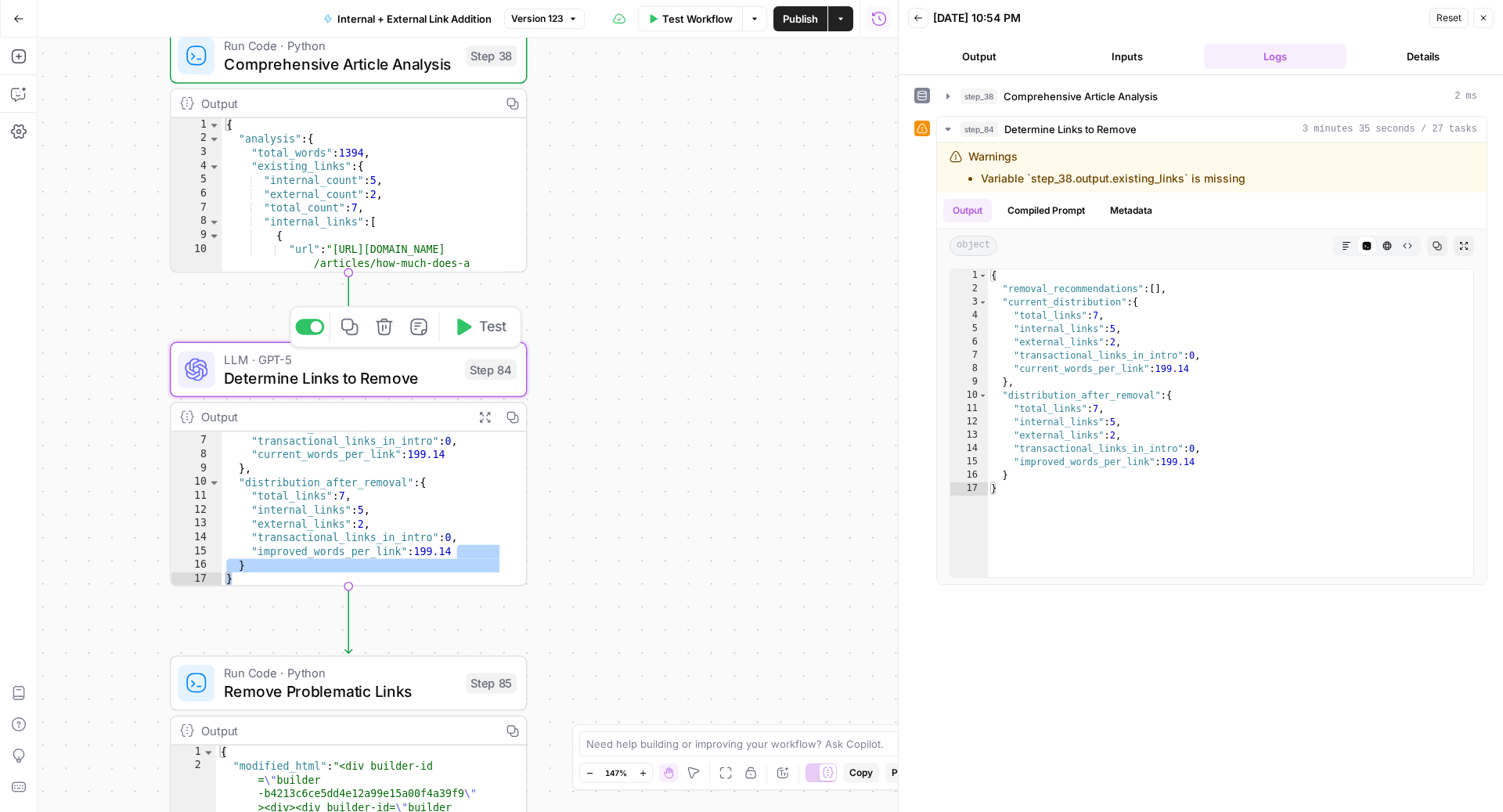
click at [409, 373] on span "Determine Links to Remove" at bounding box center [340, 377] width 232 height 23
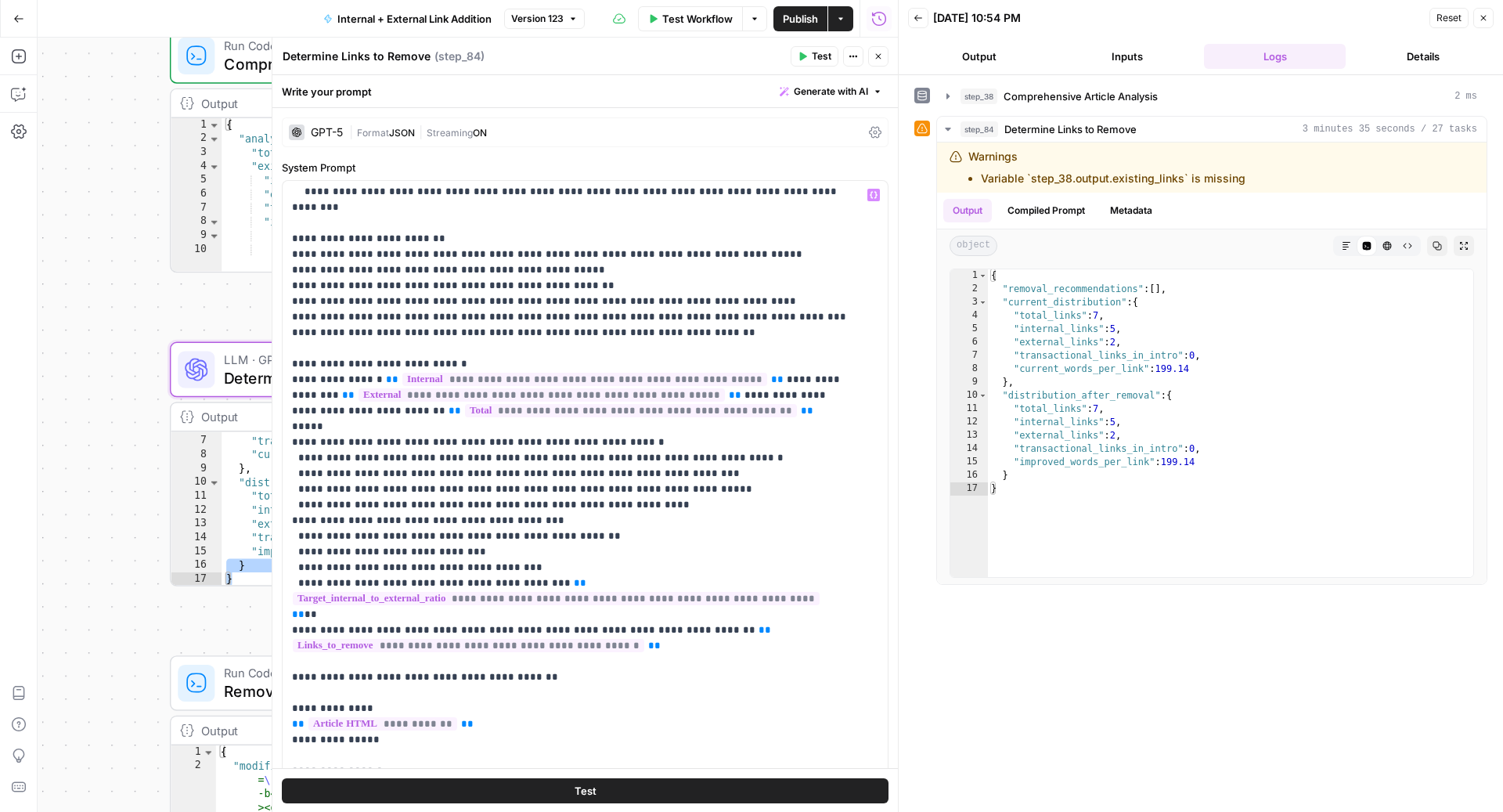
scroll to position [1657, 0]
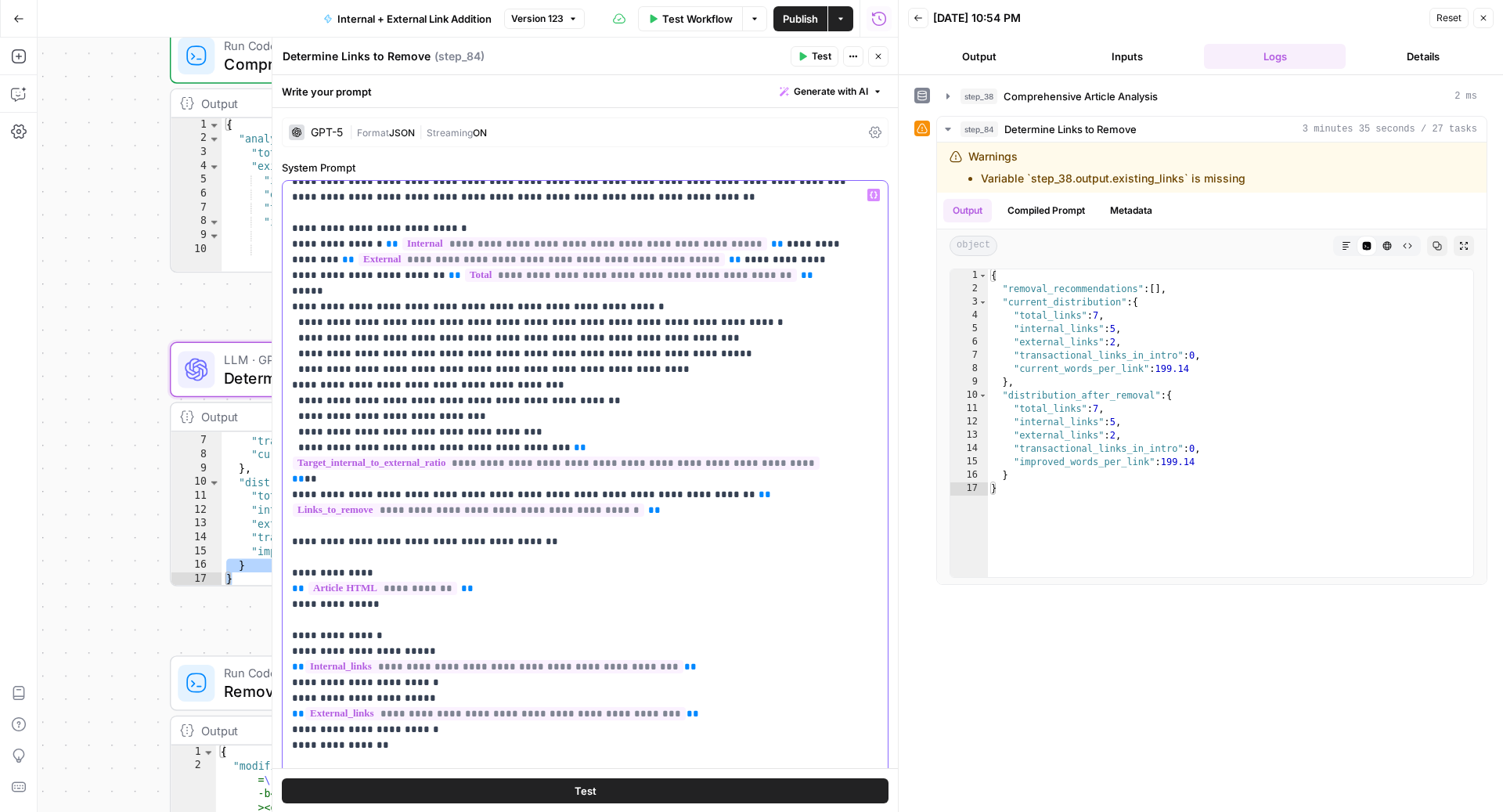
click at [572, 412] on p "**********" at bounding box center [570, 25] width 556 height 2990
type input "existing_links"
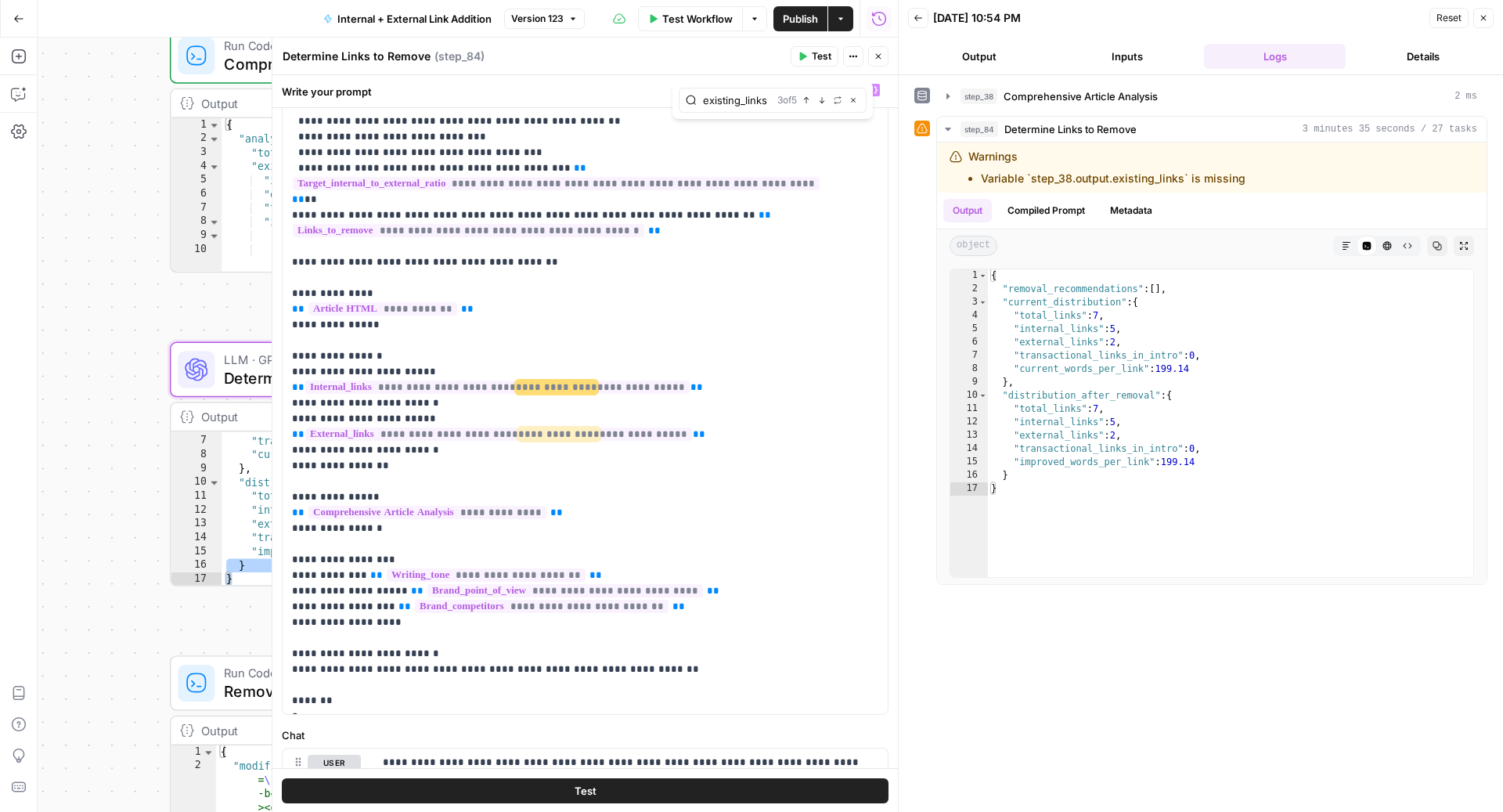
scroll to position [1823, 0]
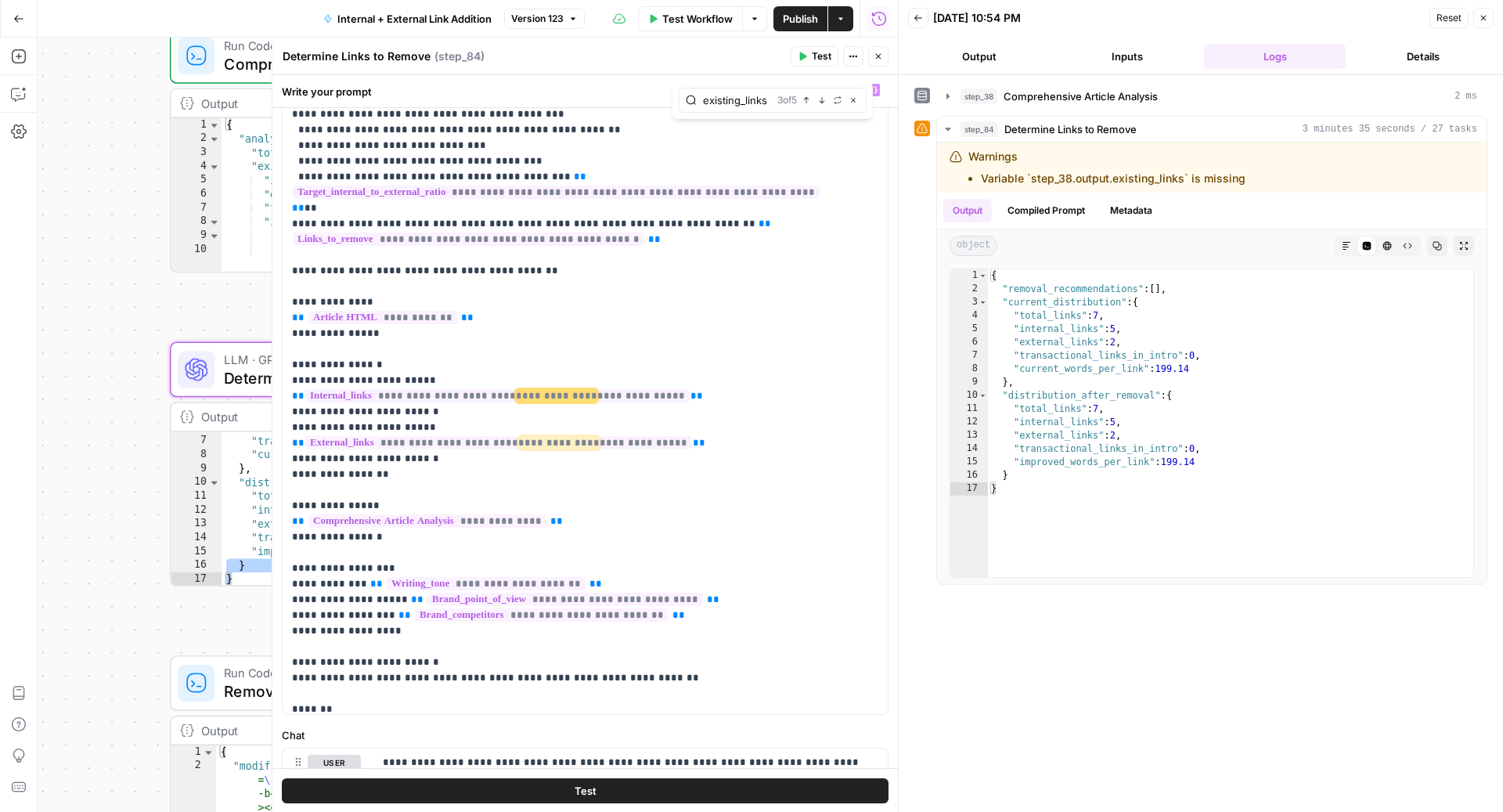
click at [754, 104] on input "existing_links" at bounding box center [737, 100] width 68 height 15
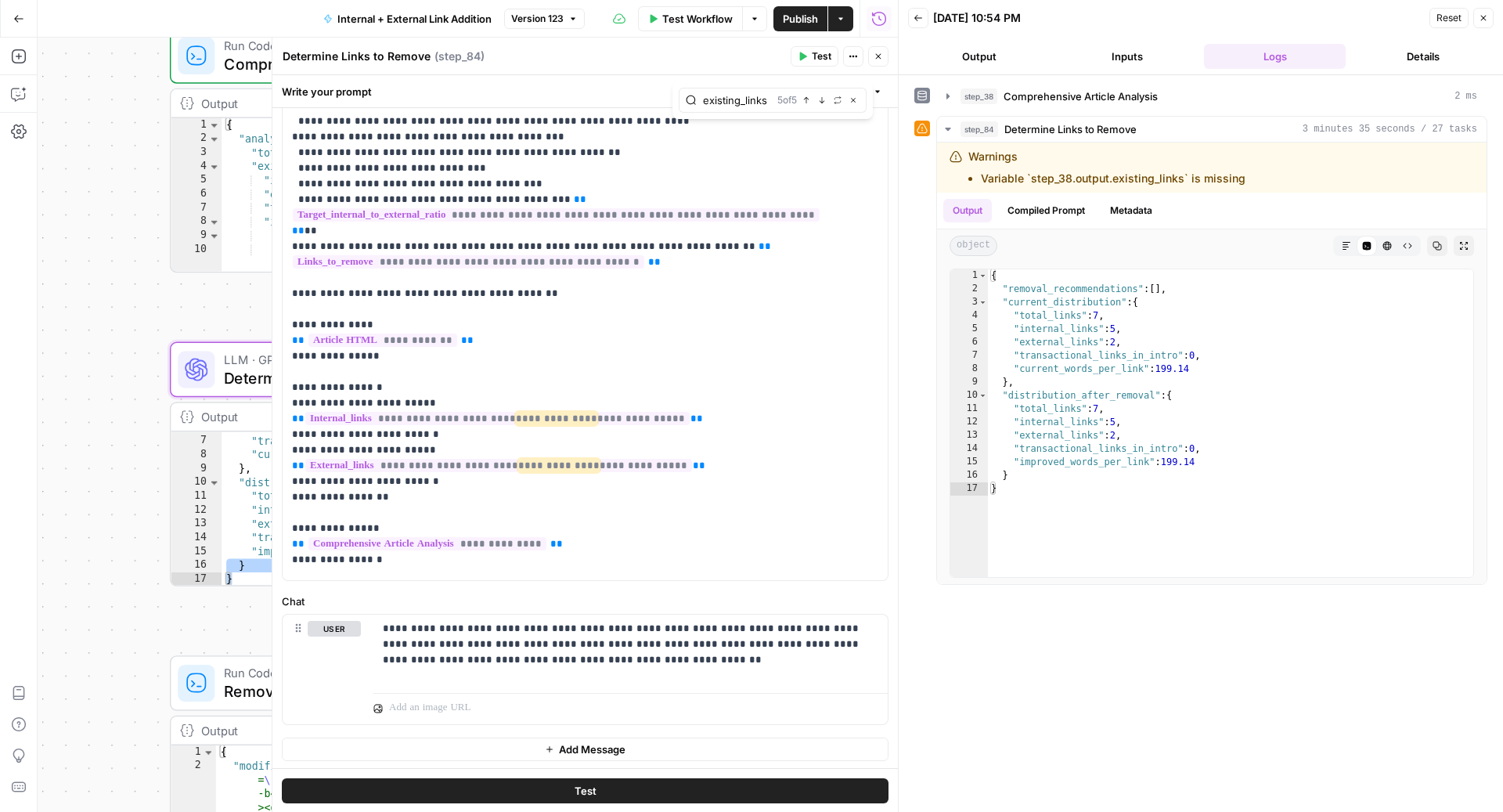
scroll to position [1648, 0]
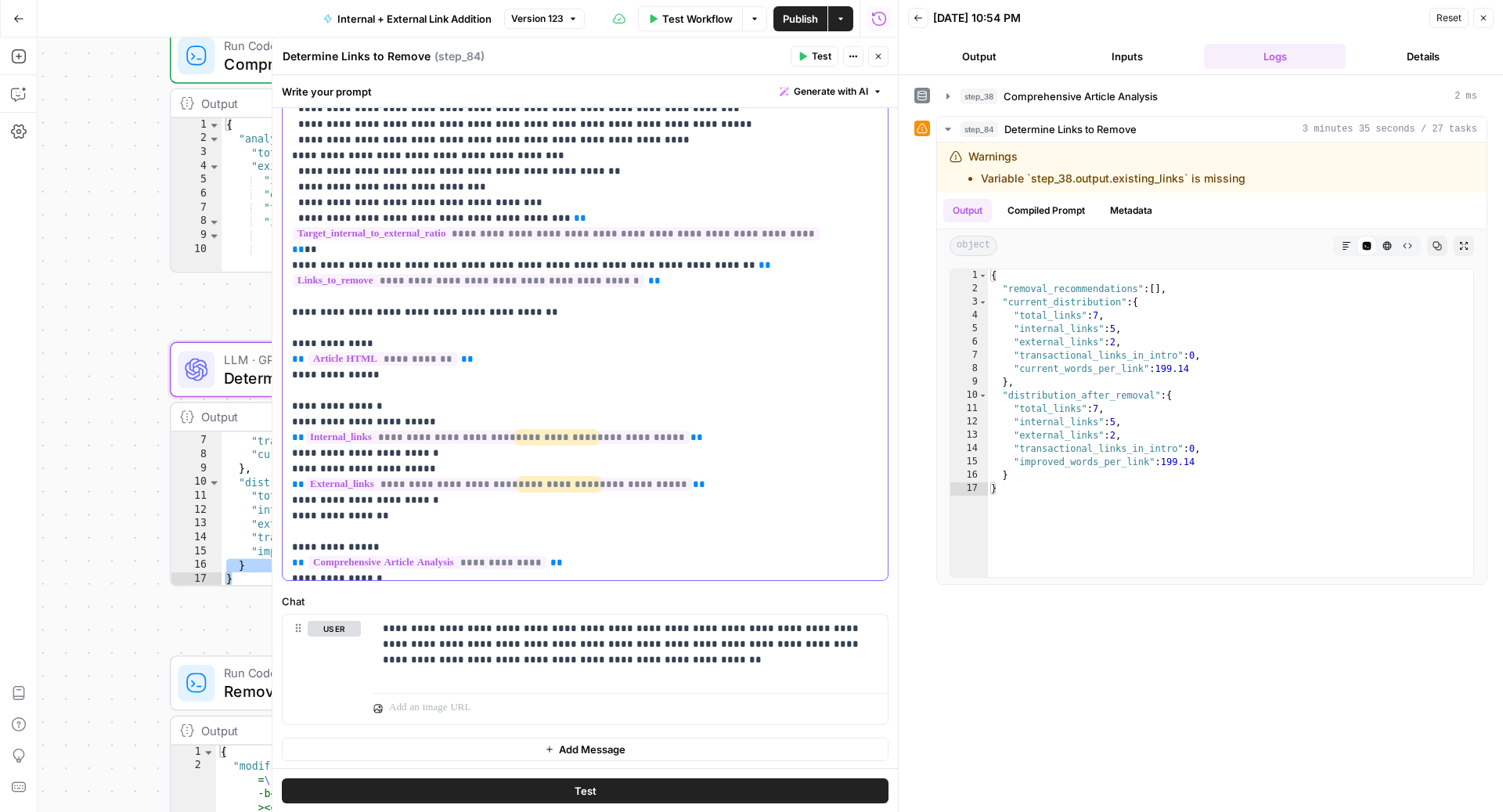
drag, startPoint x: 383, startPoint y: 210, endPoint x: 272, endPoint y: 210, distance: 111.0
click at [272, 210] on div "**********" at bounding box center [585, 424] width 627 height 774
copy p "**********"
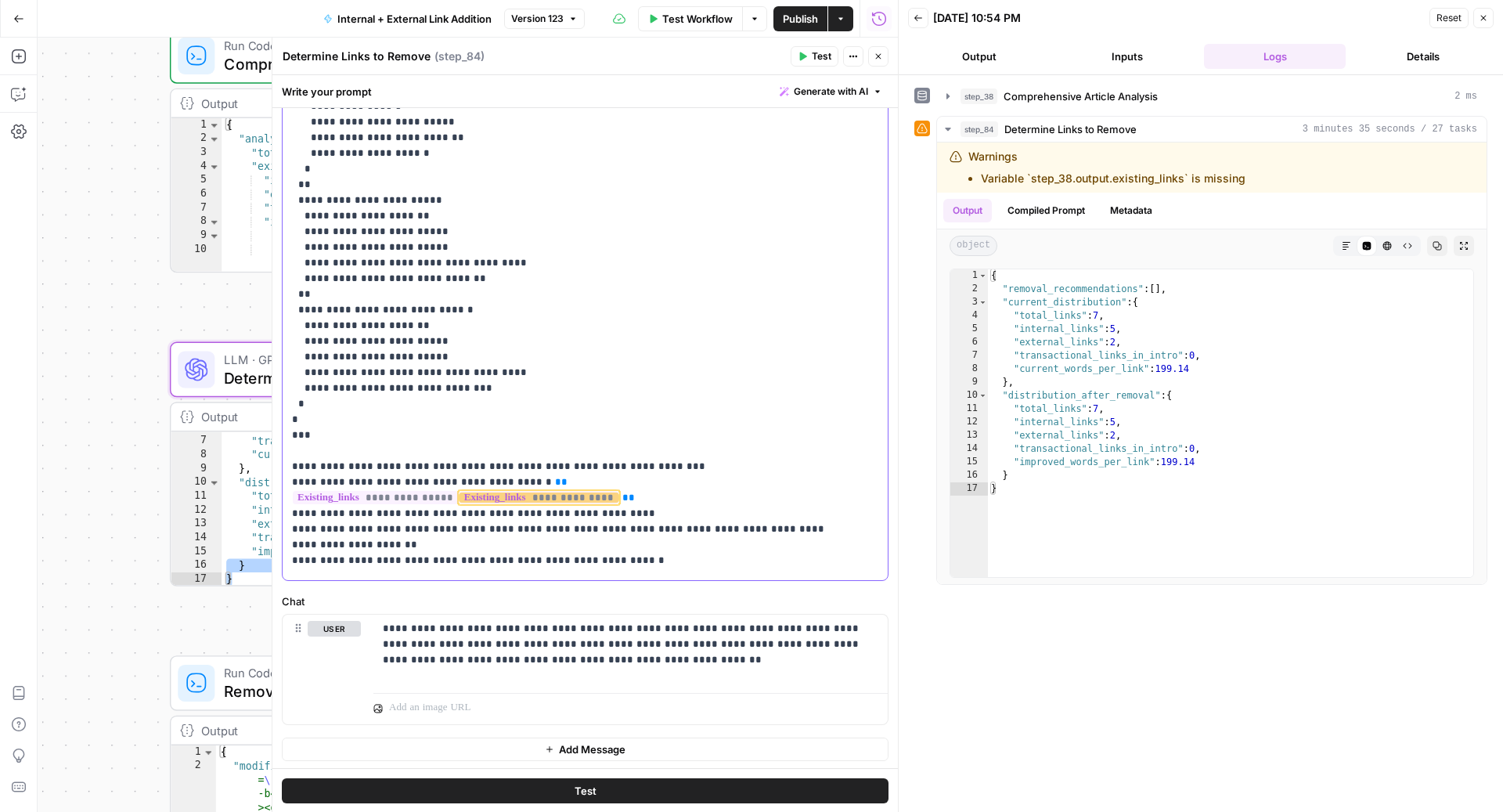
scroll to position [2365, 0]
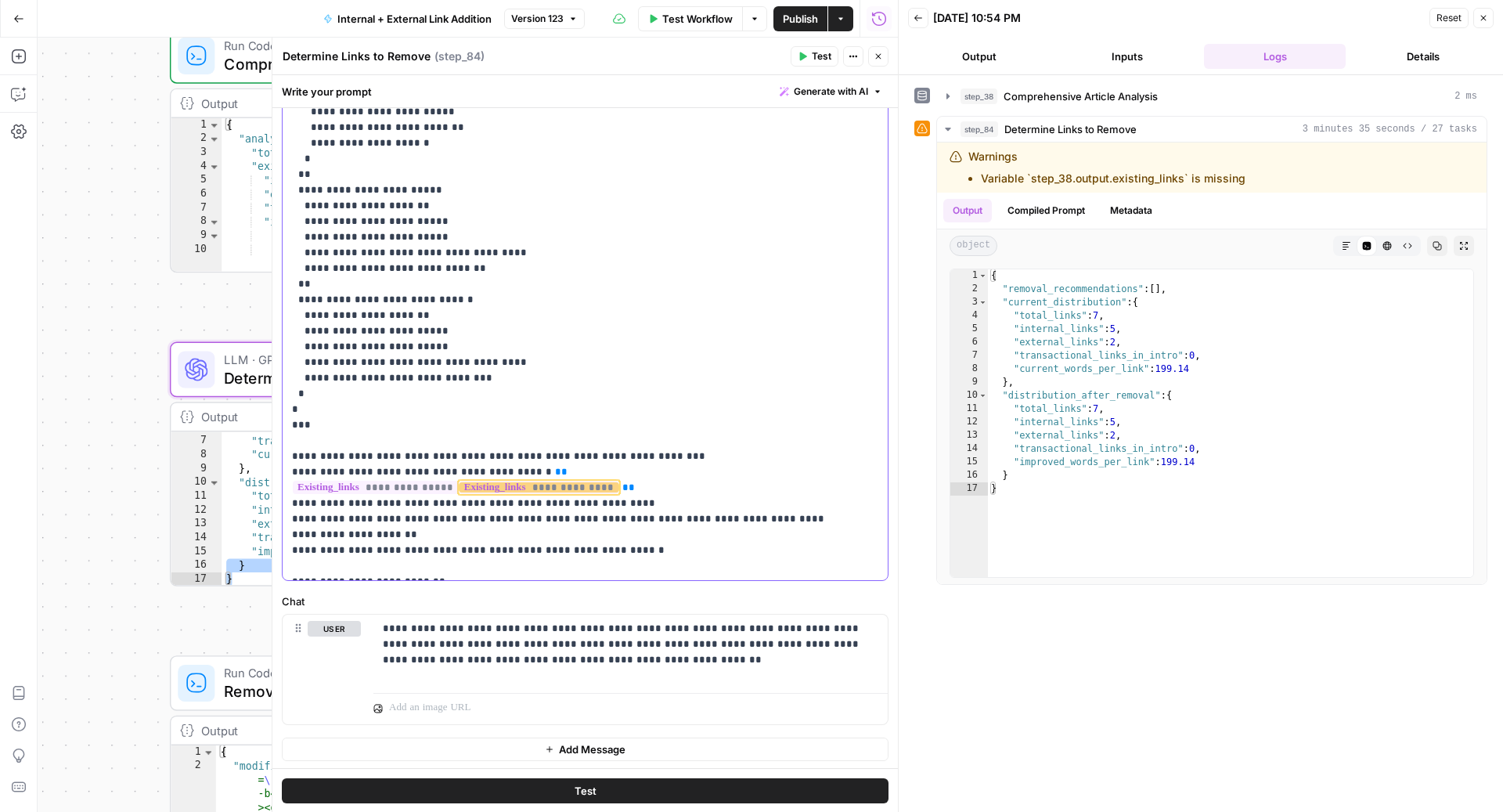
drag, startPoint x: 506, startPoint y: 280, endPoint x: 847, endPoint y: 280, distance: 341.0
click at [847, 280] on div "**********" at bounding box center [578, 261] width 591 height 638
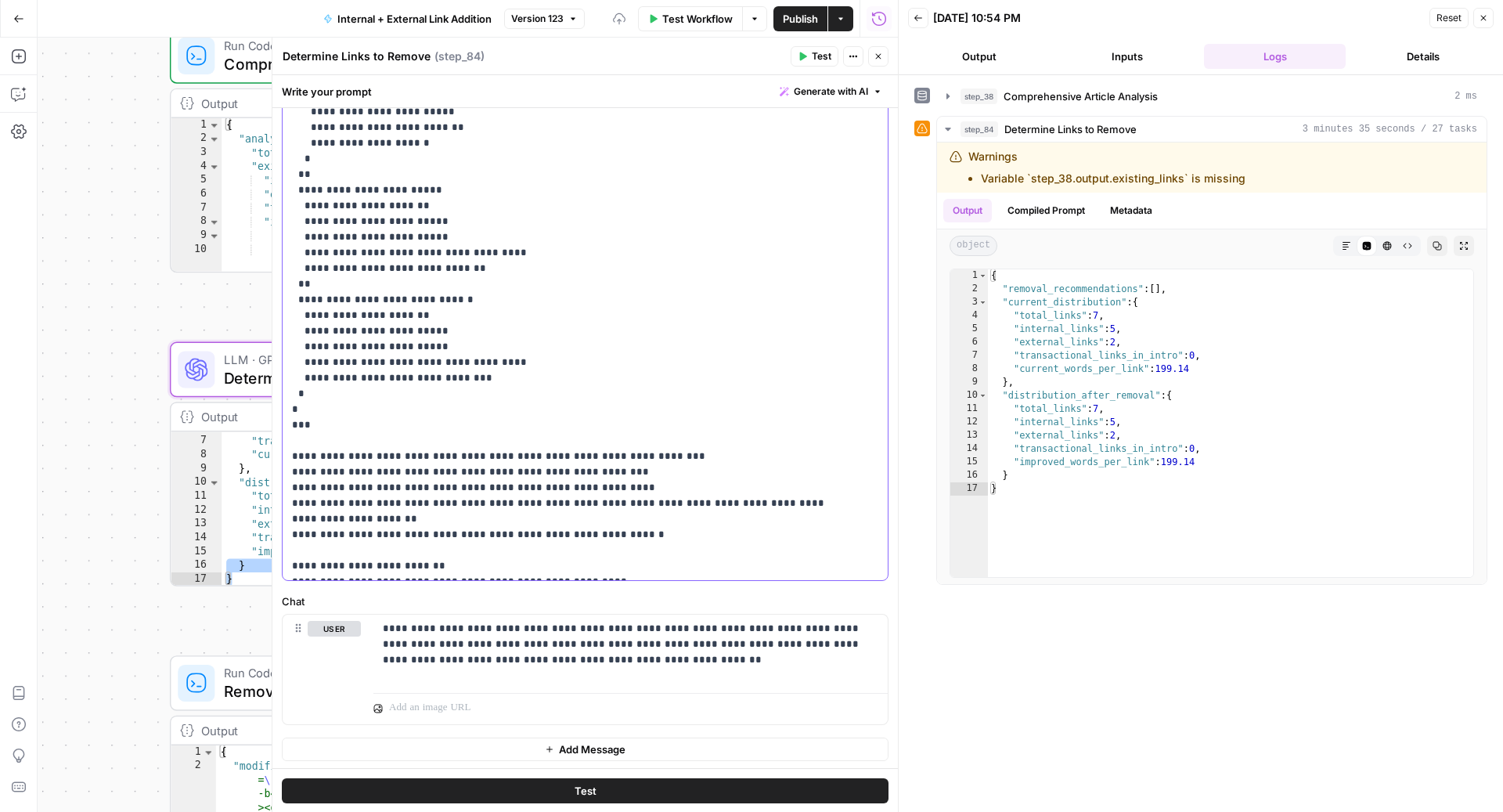
click at [798, 62] on button "Test" at bounding box center [815, 56] width 48 height 21
click at [550, 14] on button "Draft" at bounding box center [544, 19] width 51 height 21
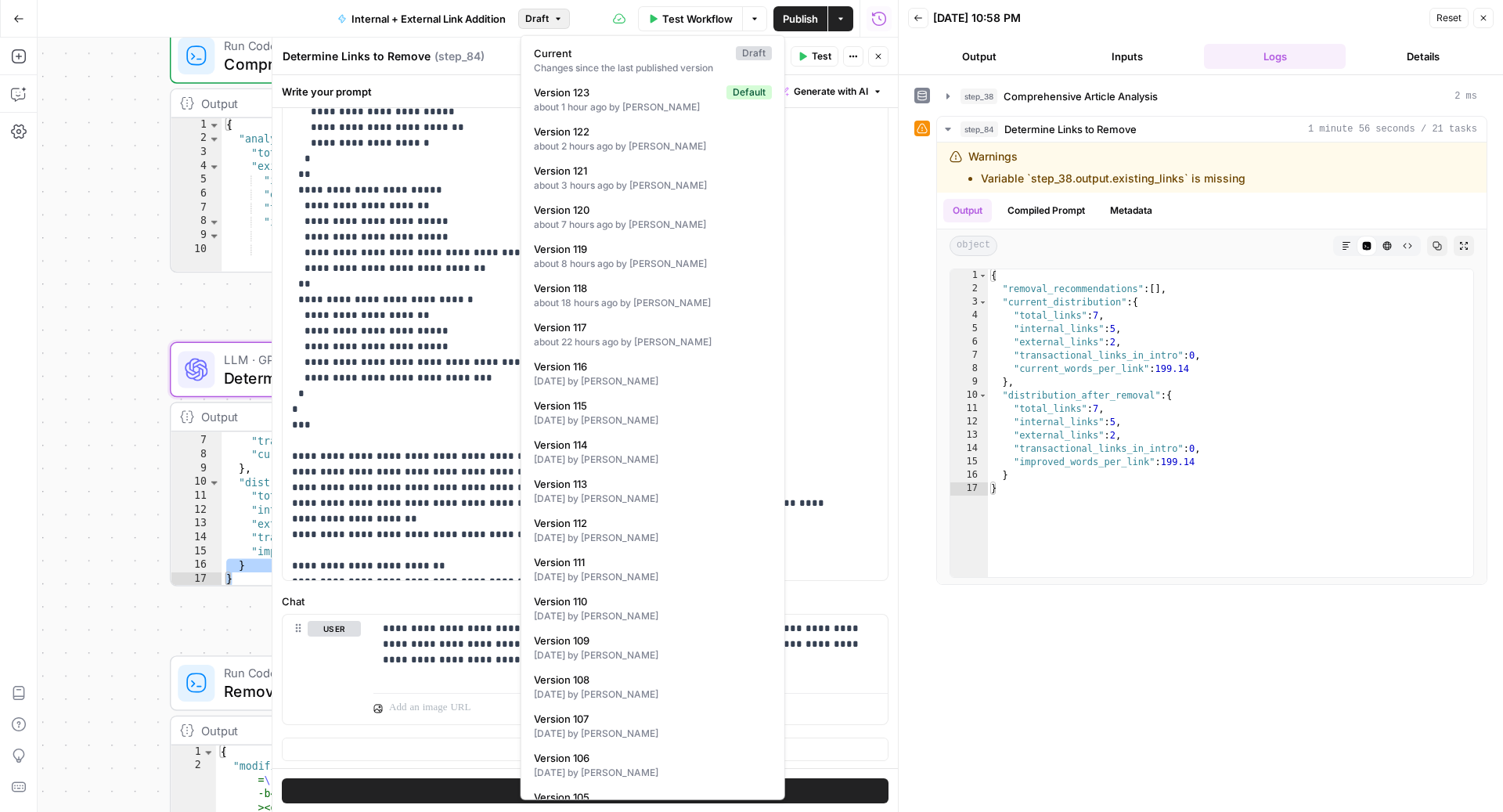
click at [550, 14] on button "Draft" at bounding box center [544, 19] width 51 height 21
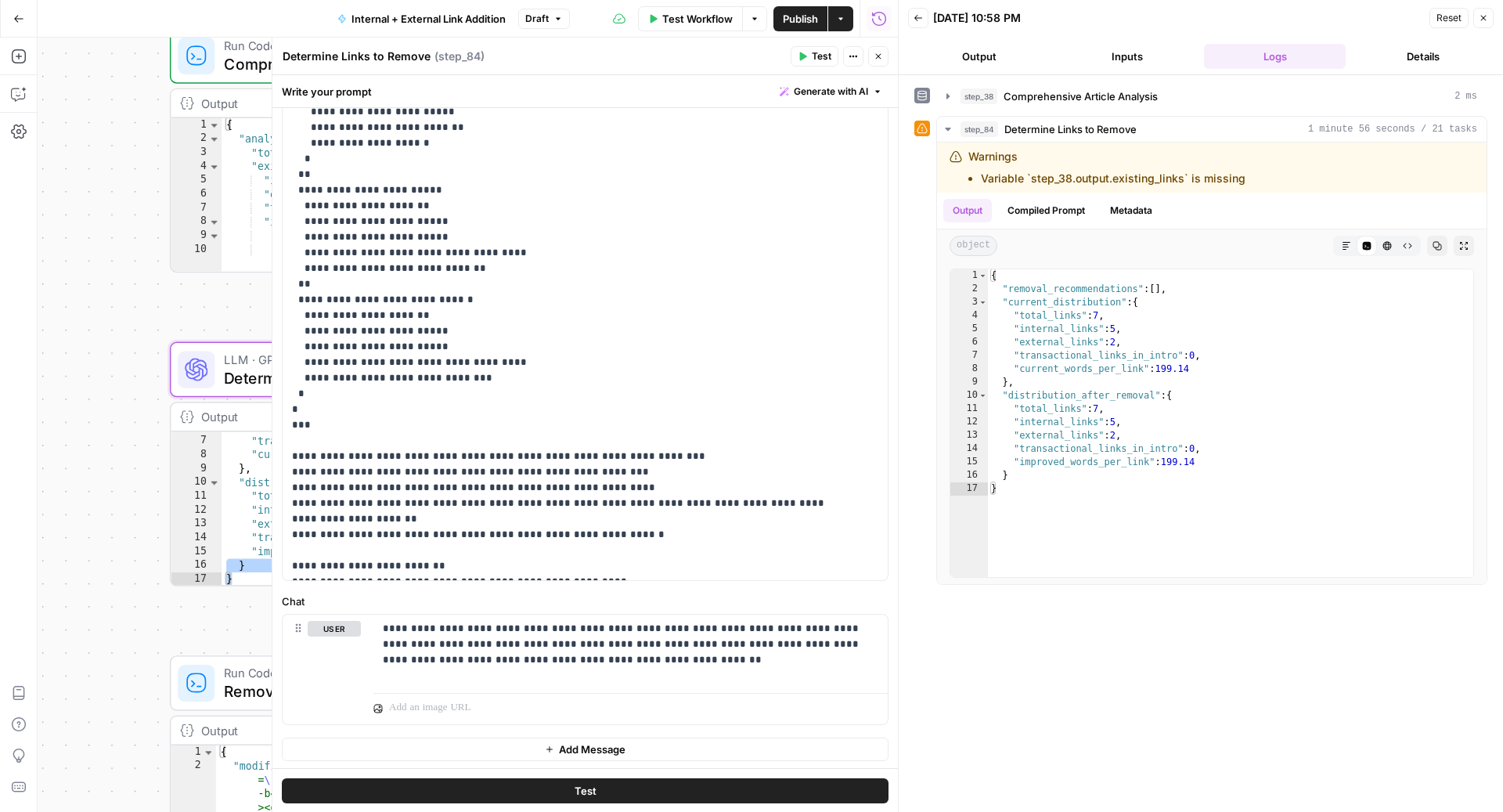
click at [790, 11] on span "Publish" at bounding box center [800, 19] width 35 height 15
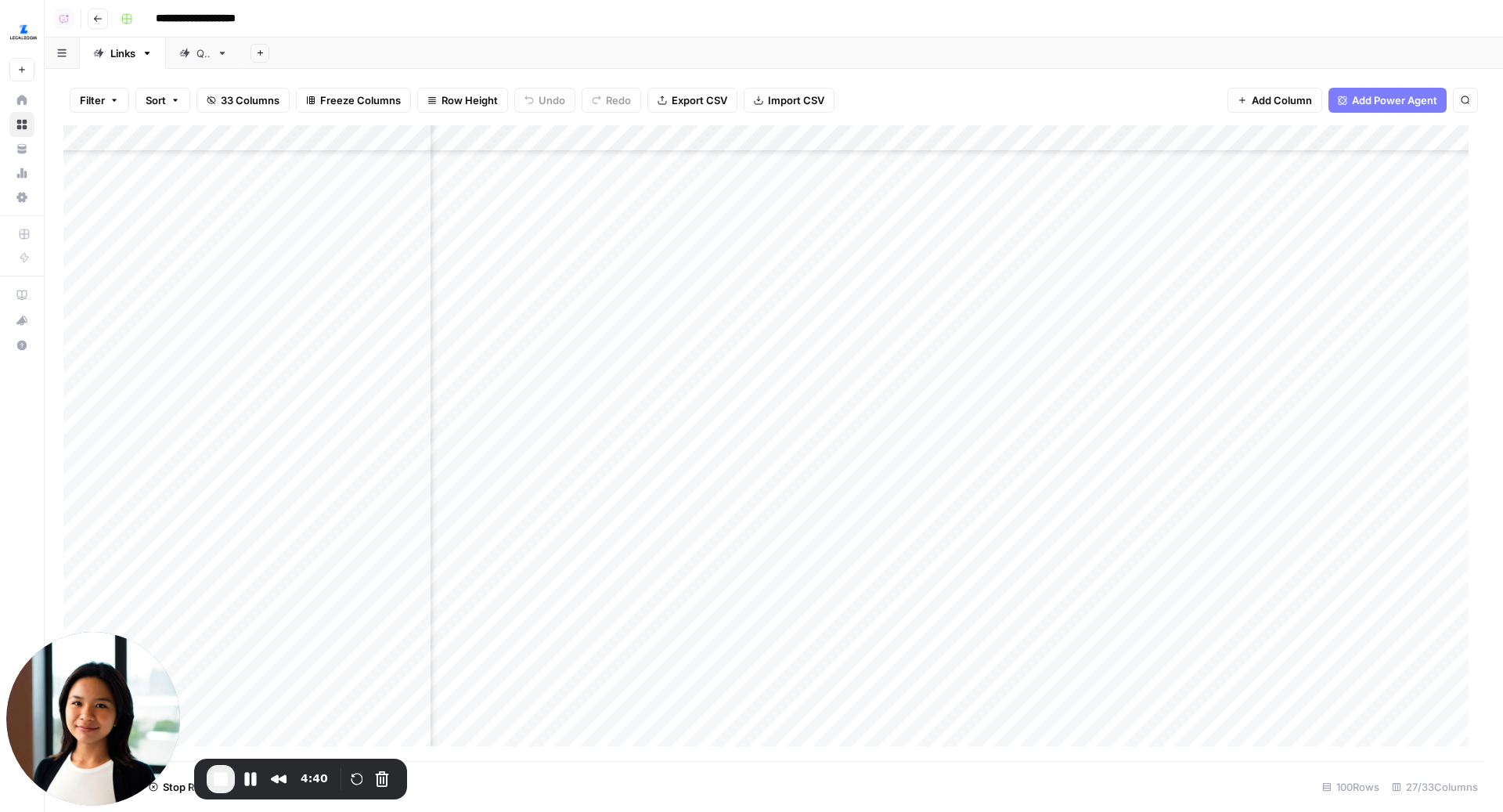
scroll to position [453, 2780]
click at [383, 779] on button "Cancel Recording" at bounding box center [382, 779] width 25 height 25
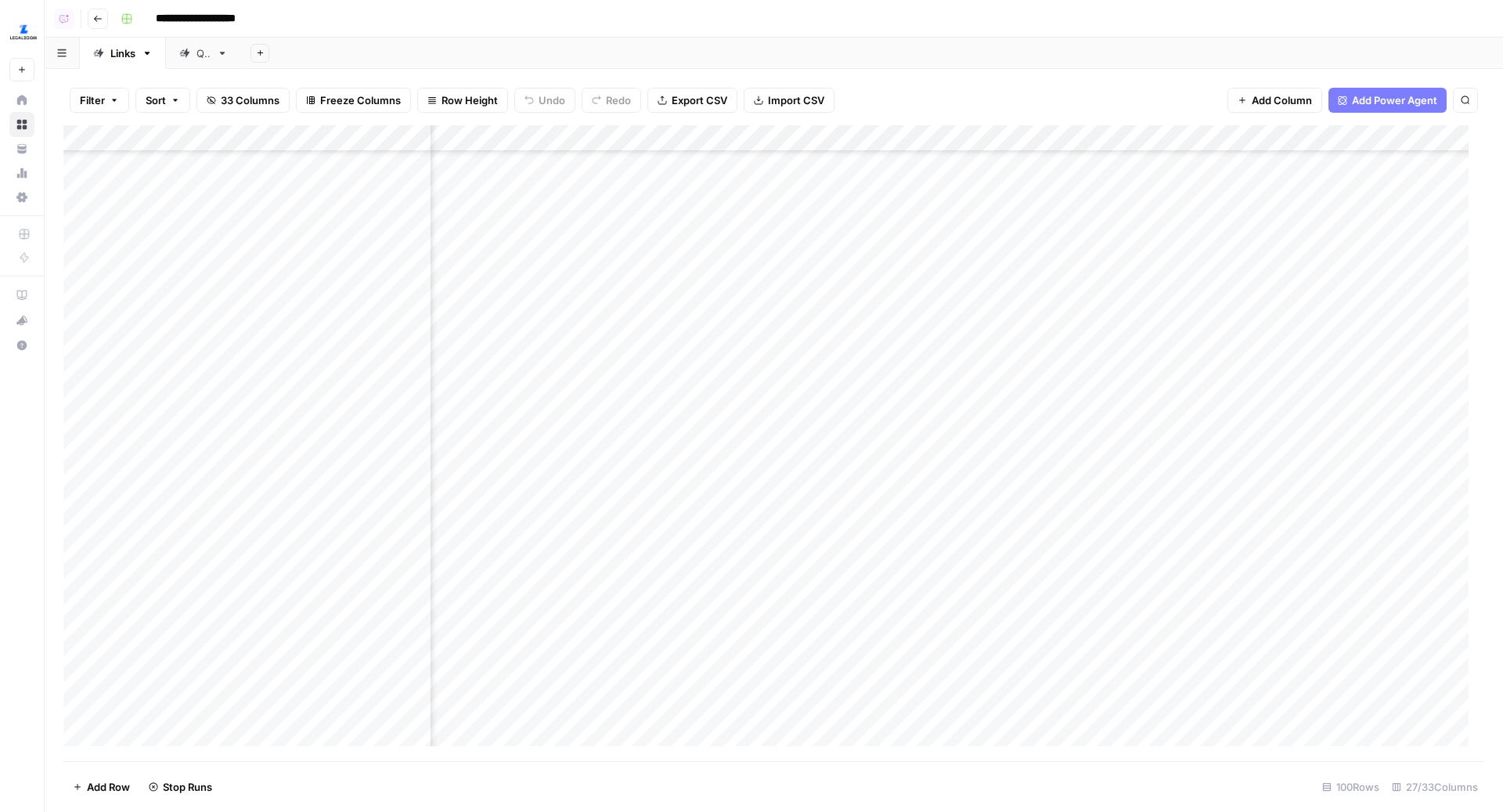
scroll to position [258, 291]
